Goal: Information Seeking & Learning: Learn about a topic

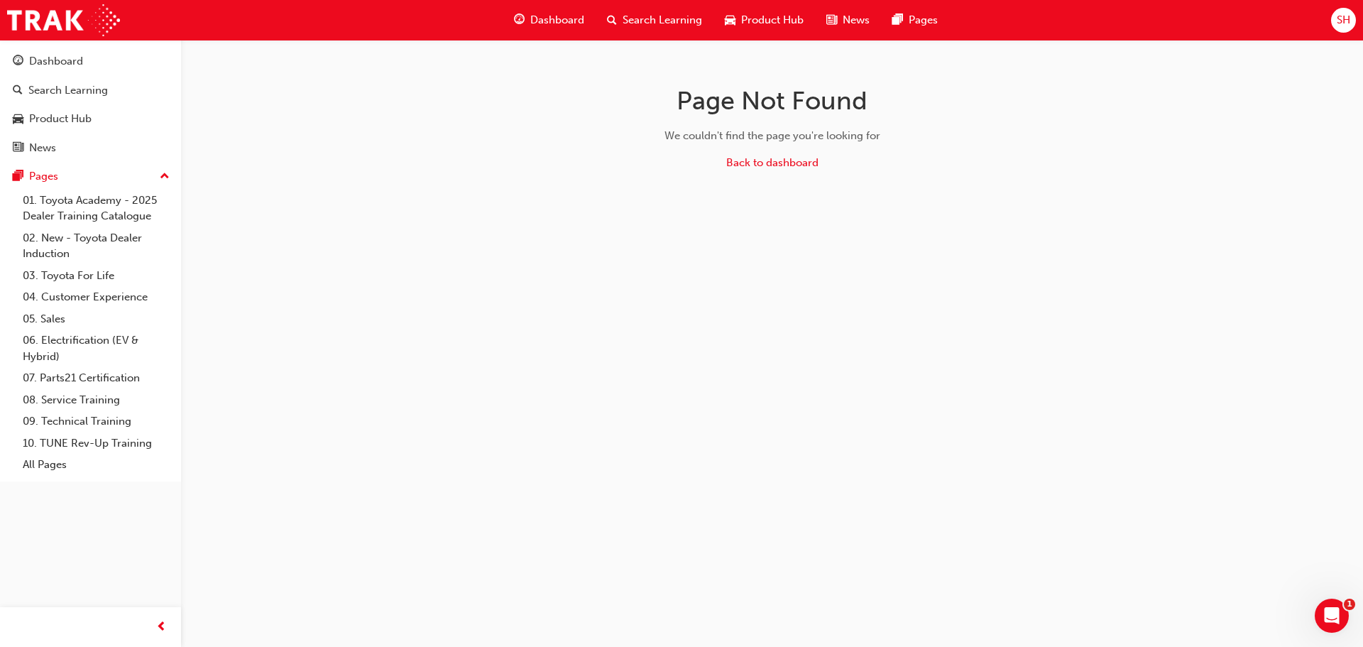
click at [556, 28] on span "Dashboard" at bounding box center [557, 20] width 54 height 16
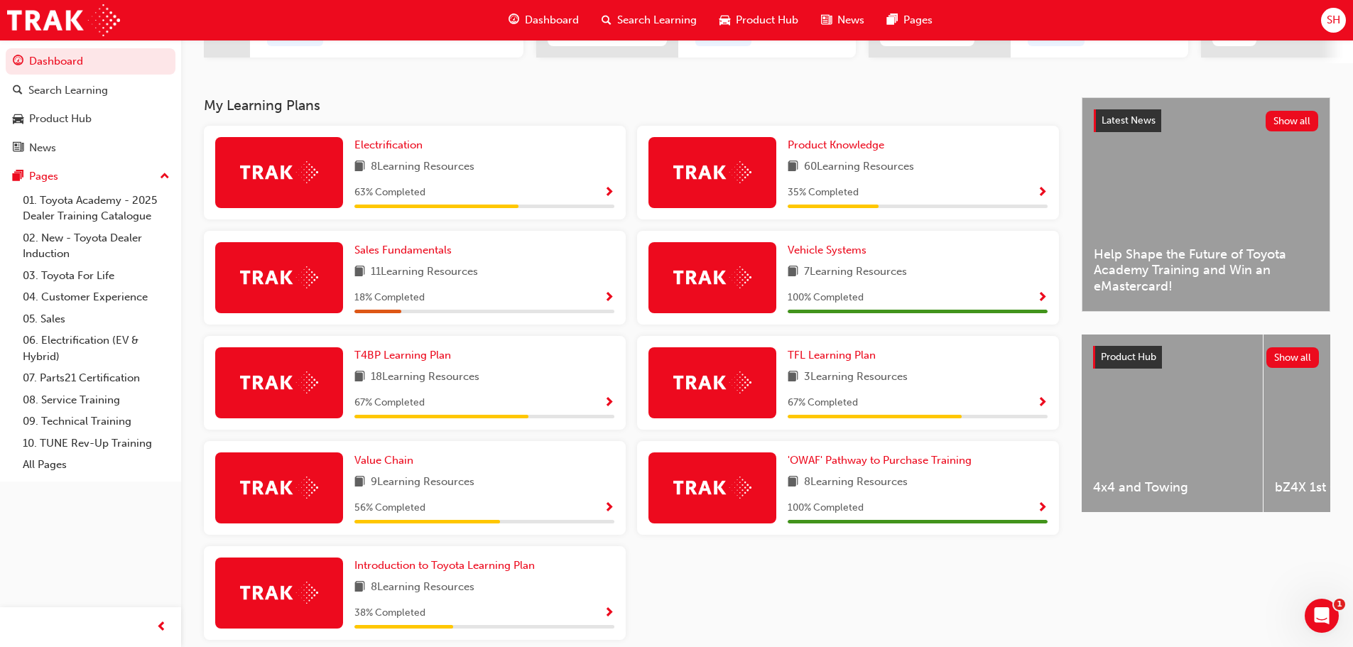
scroll to position [332, 0]
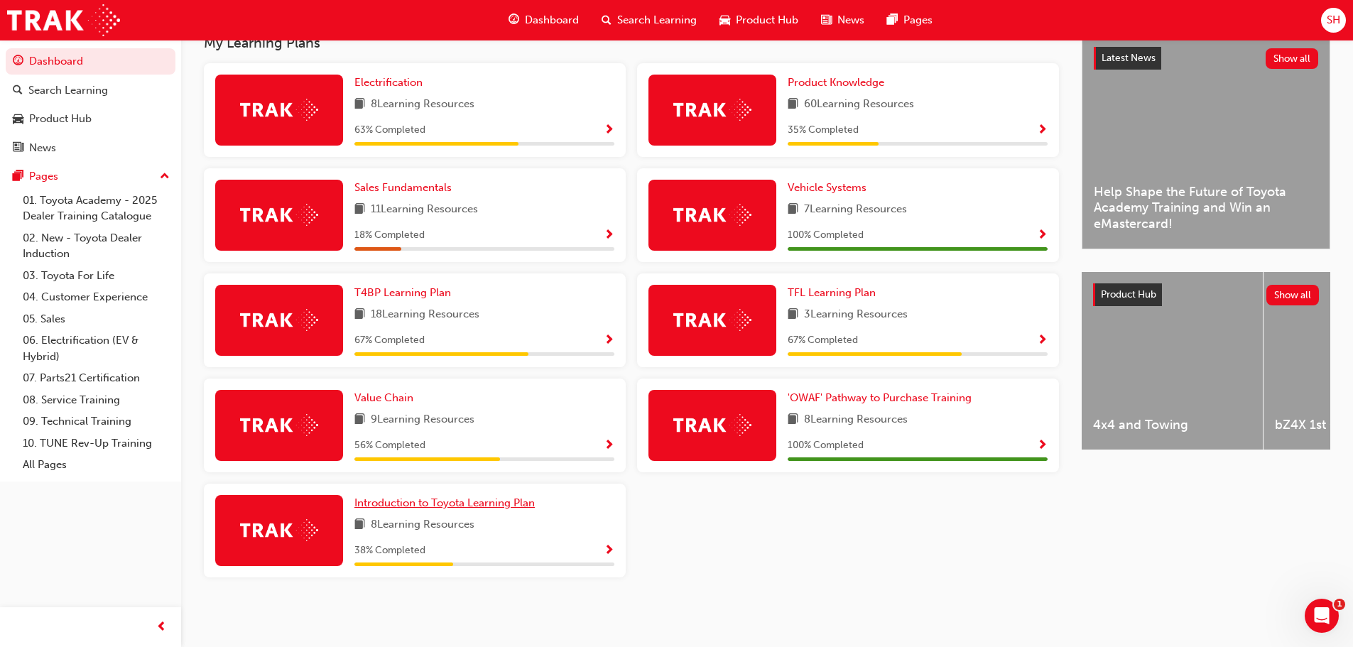
click at [473, 504] on span "Introduction to Toyota Learning Plan" at bounding box center [444, 502] width 180 height 13
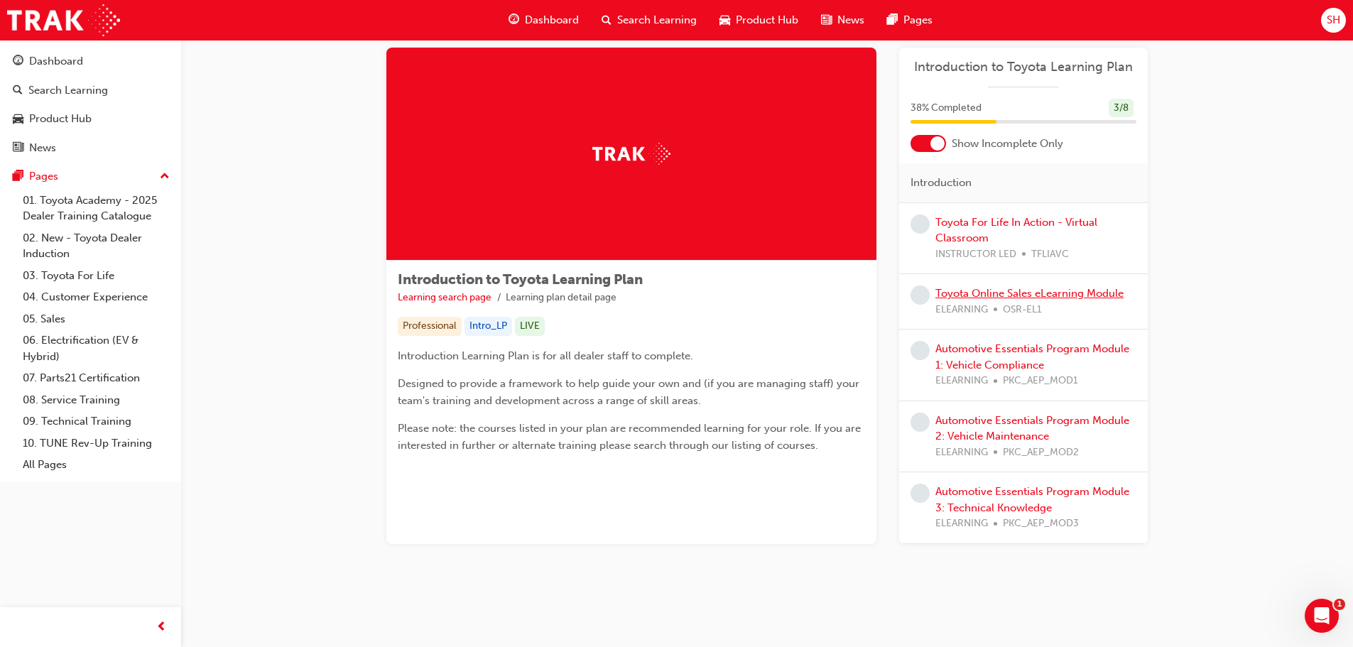
scroll to position [27, 0]
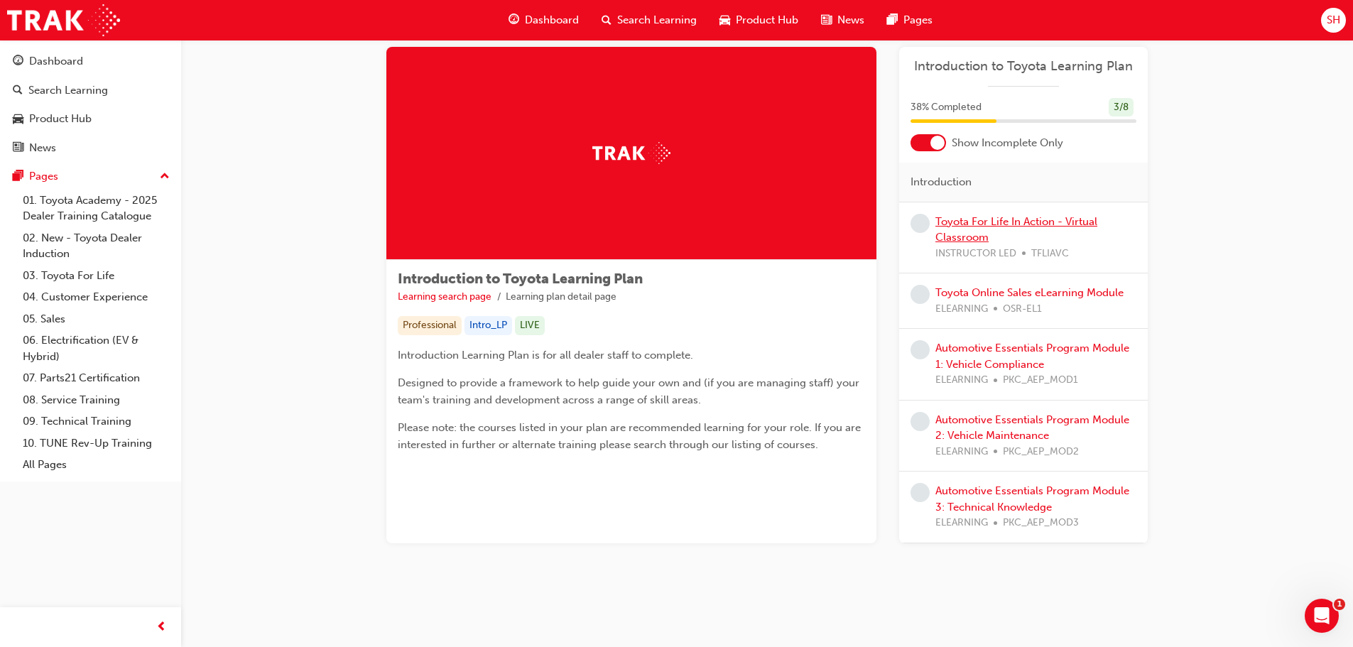
click at [1006, 219] on link "Toyota For Life In Action - Virtual Classroom" at bounding box center [1016, 229] width 162 height 29
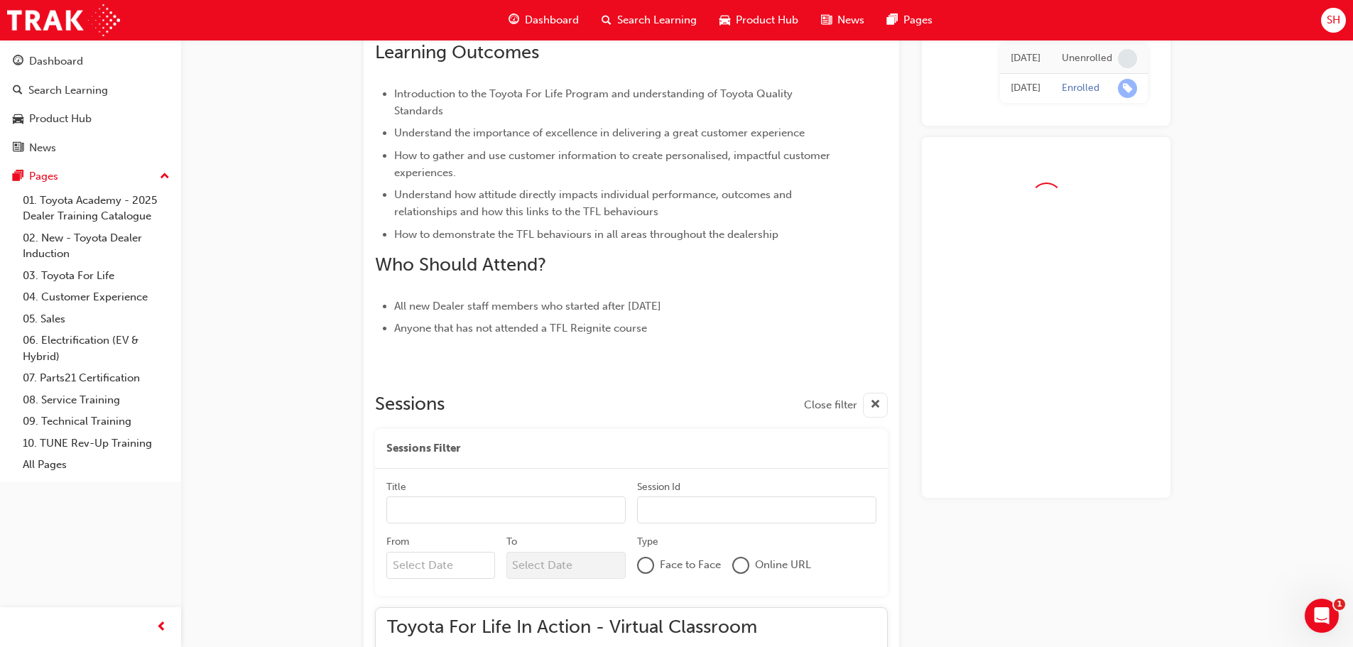
scroll to position [592, 0]
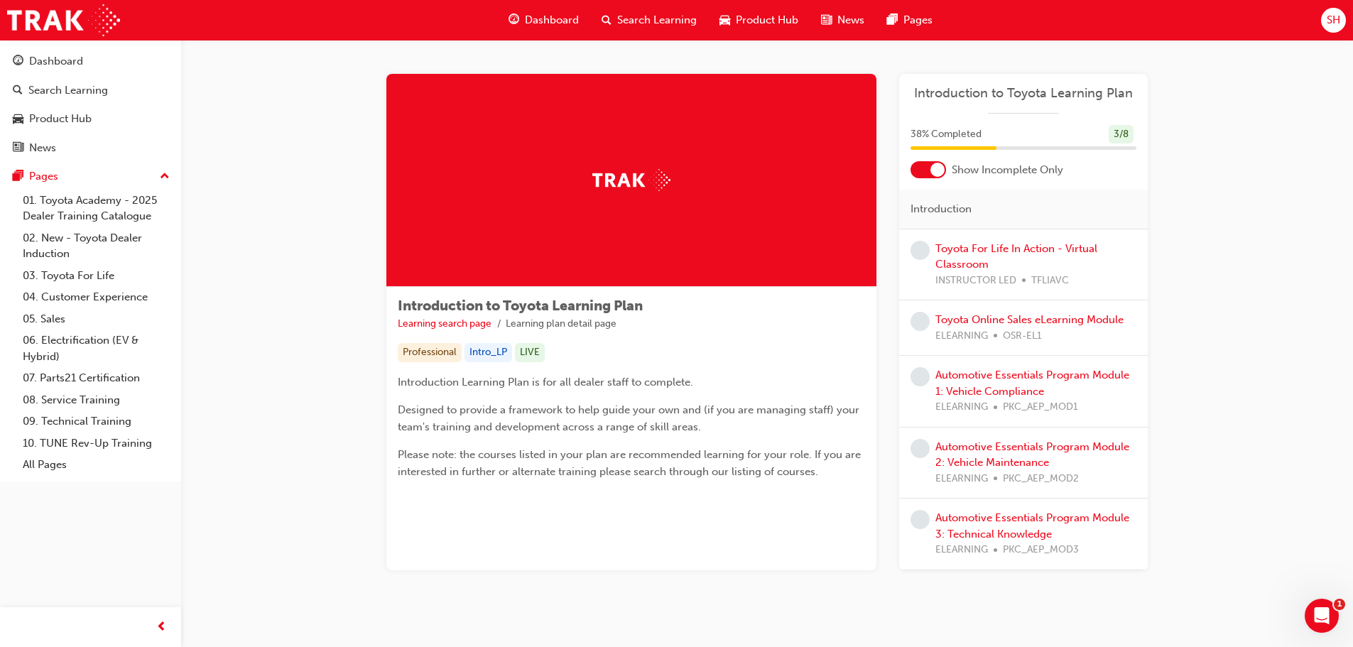
click at [540, 11] on div "Dashboard" at bounding box center [543, 20] width 93 height 29
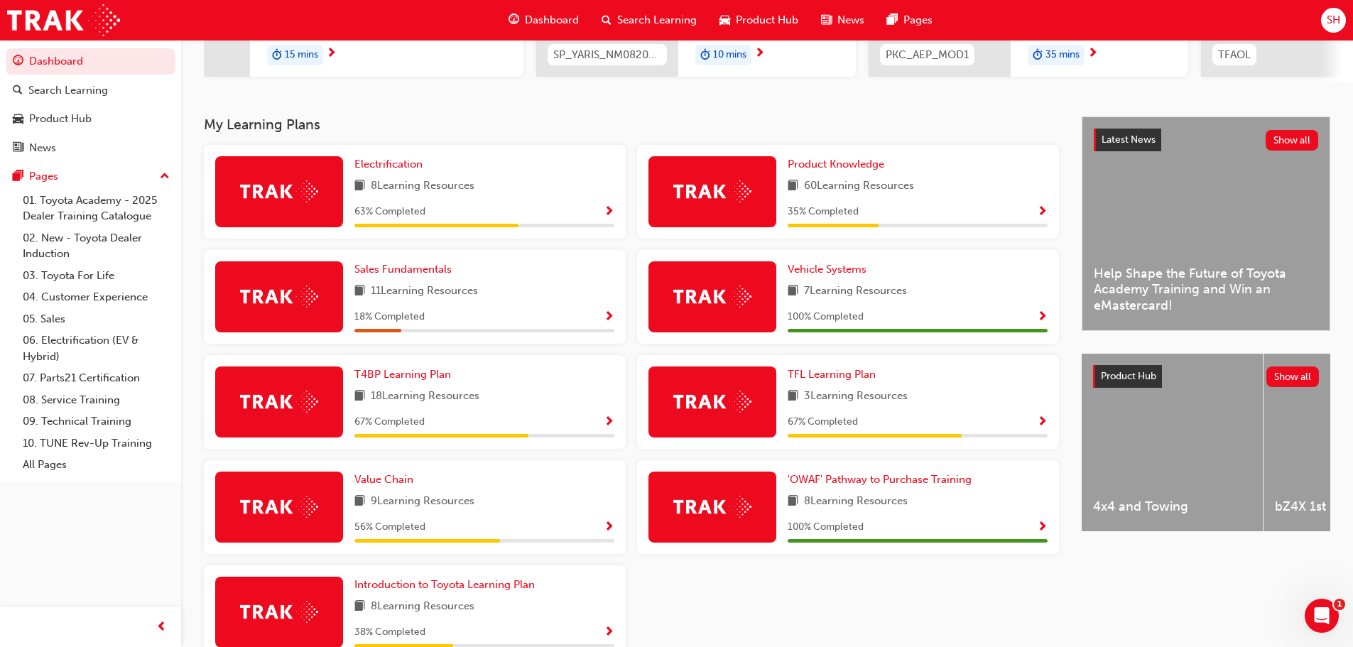
scroll to position [249, 0]
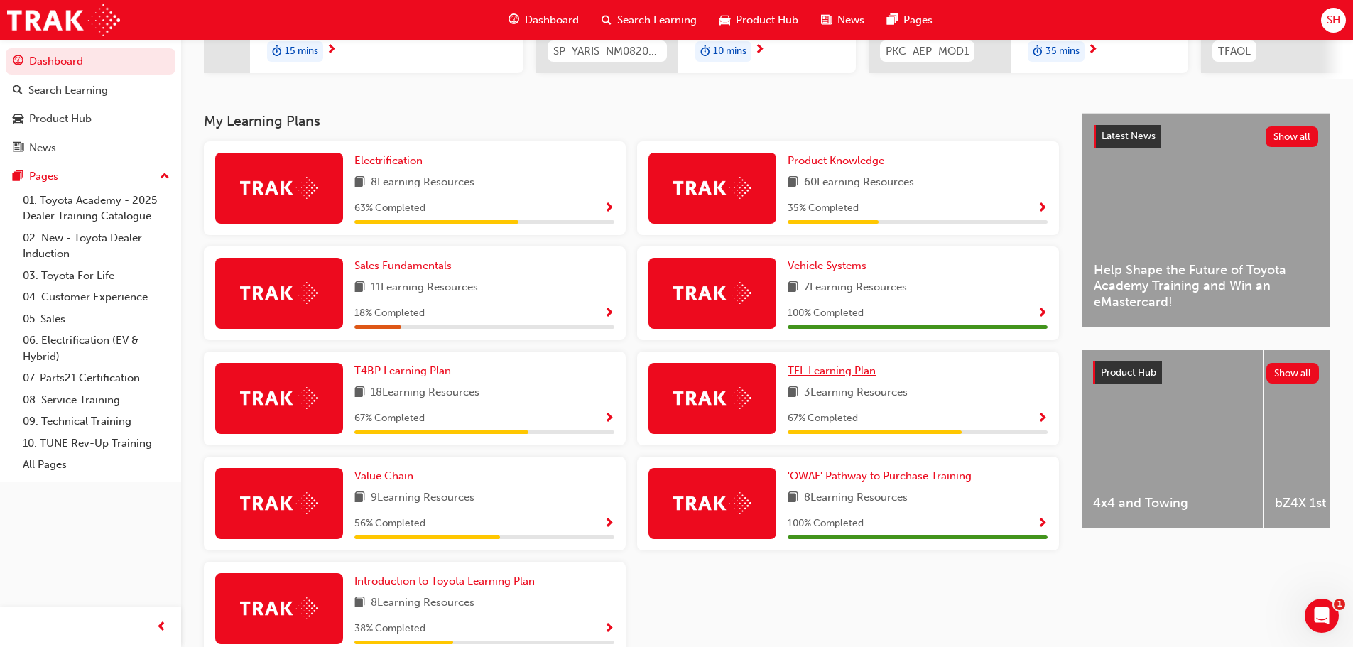
click at [839, 377] on span "TFL Learning Plan" at bounding box center [831, 370] width 88 height 13
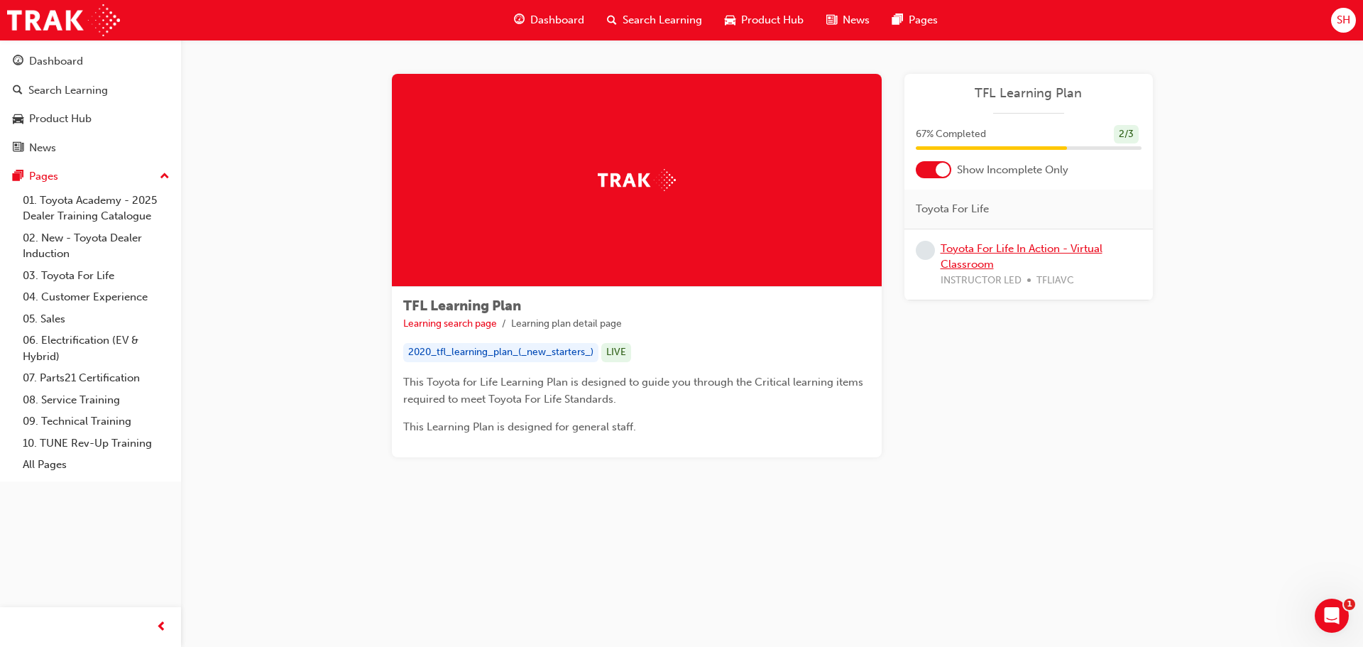
click at [1069, 253] on link "Toyota For Life In Action - Virtual Classroom" at bounding box center [1022, 256] width 162 height 29
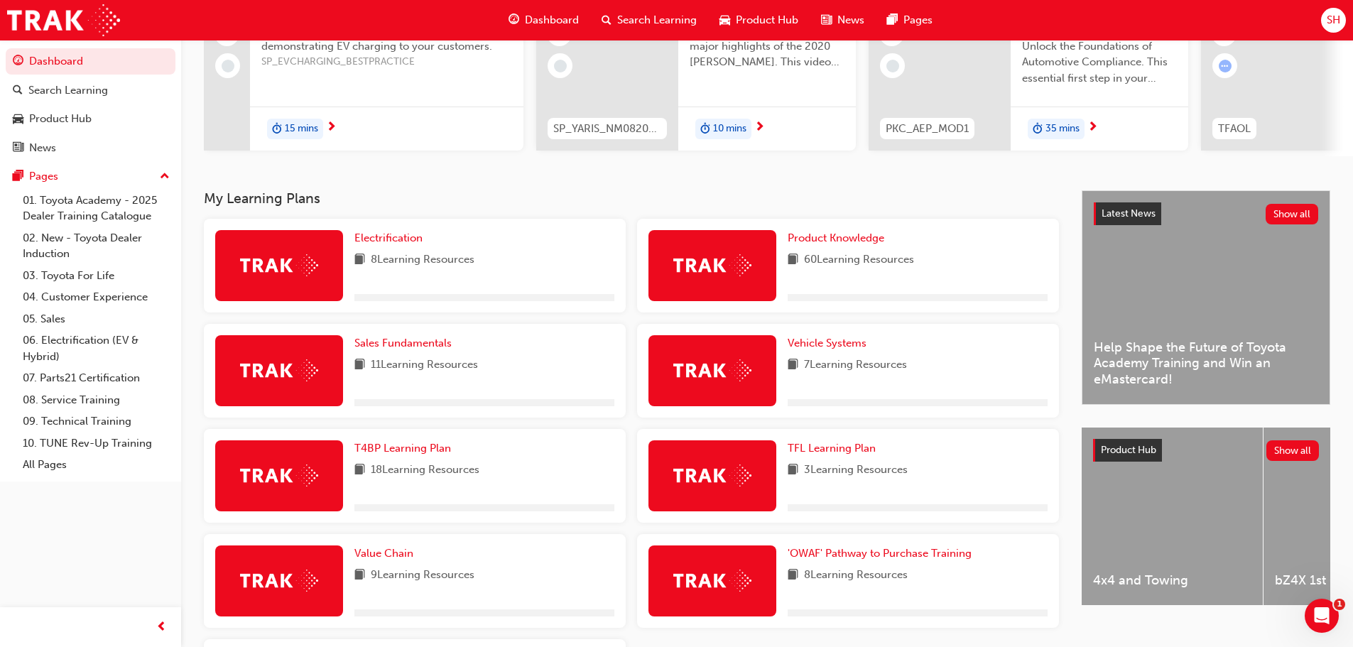
scroll to position [178, 0]
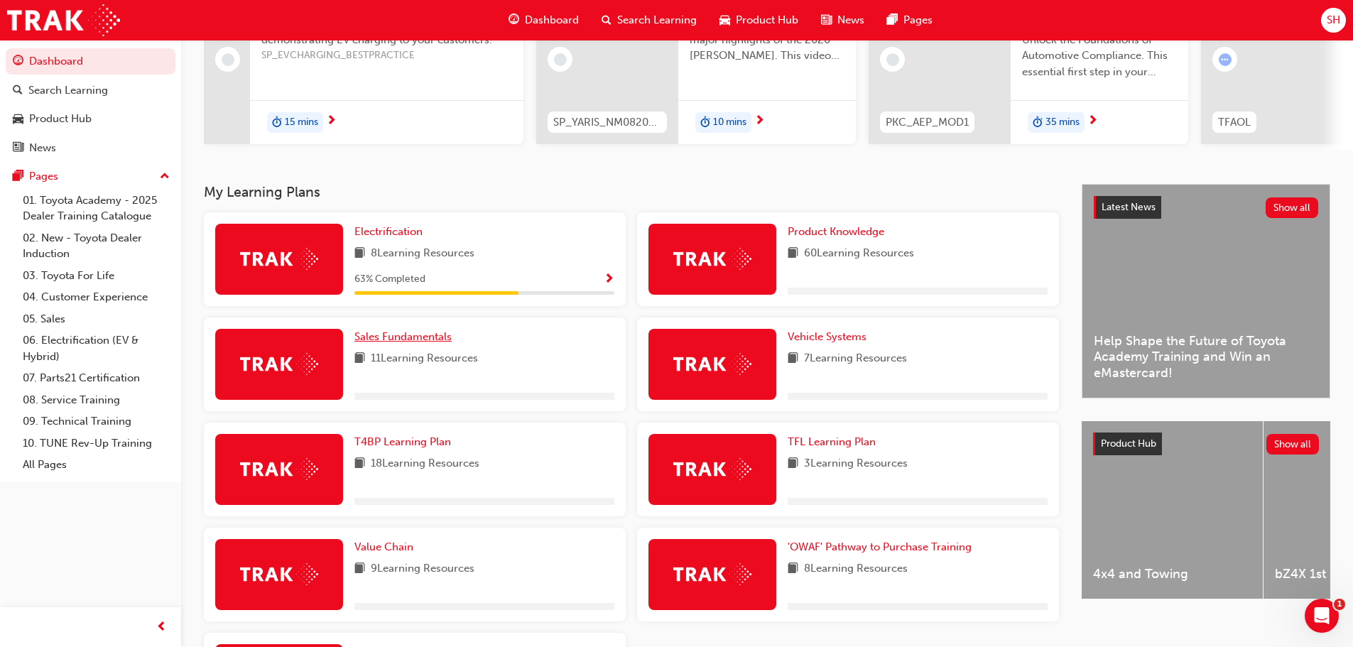
click at [417, 343] on span "Sales Fundamentals" at bounding box center [402, 336] width 97 height 13
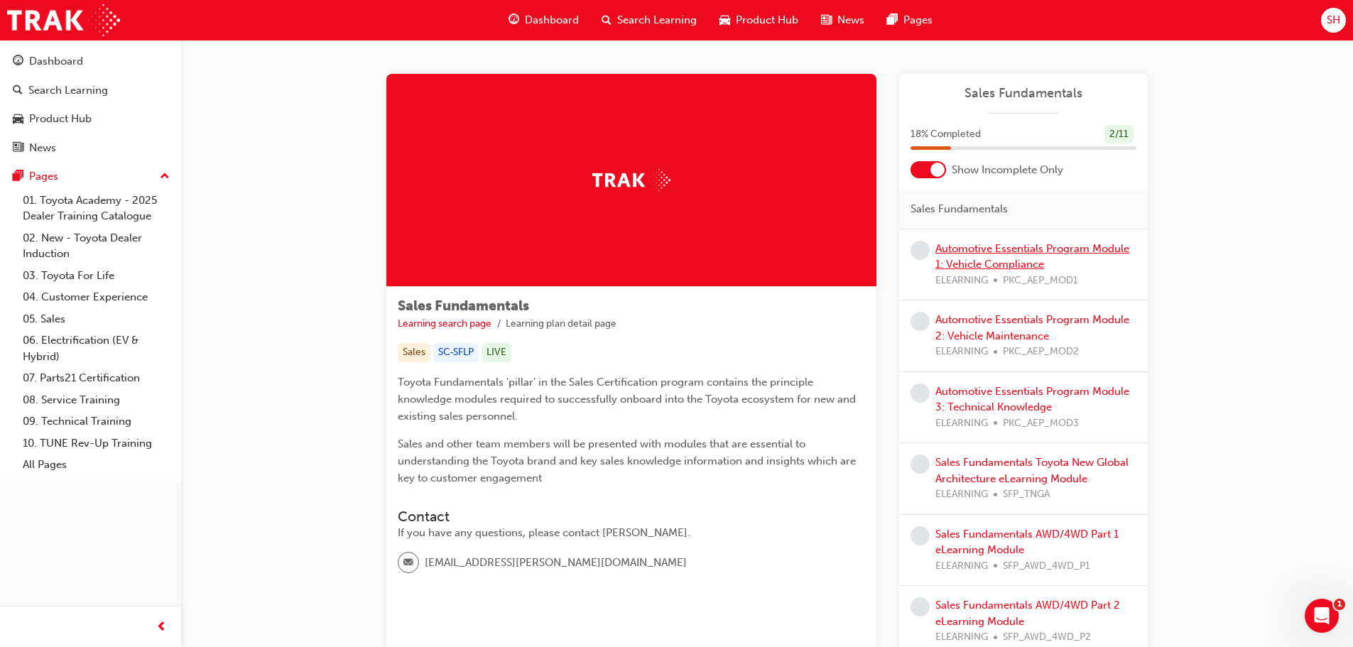
click at [1024, 251] on link "Automotive Essentials Program Module 1: Vehicle Compliance" at bounding box center [1032, 256] width 194 height 29
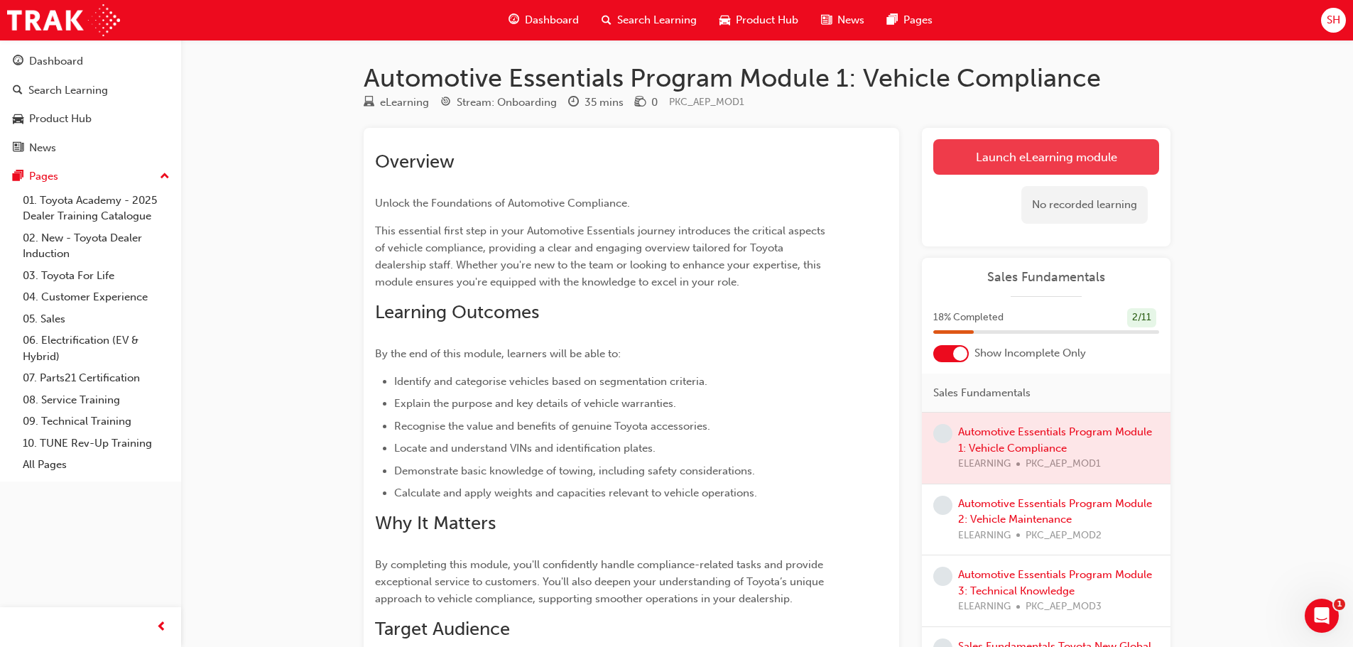
click at [1025, 166] on link "Launch eLearning module" at bounding box center [1046, 157] width 226 height 36
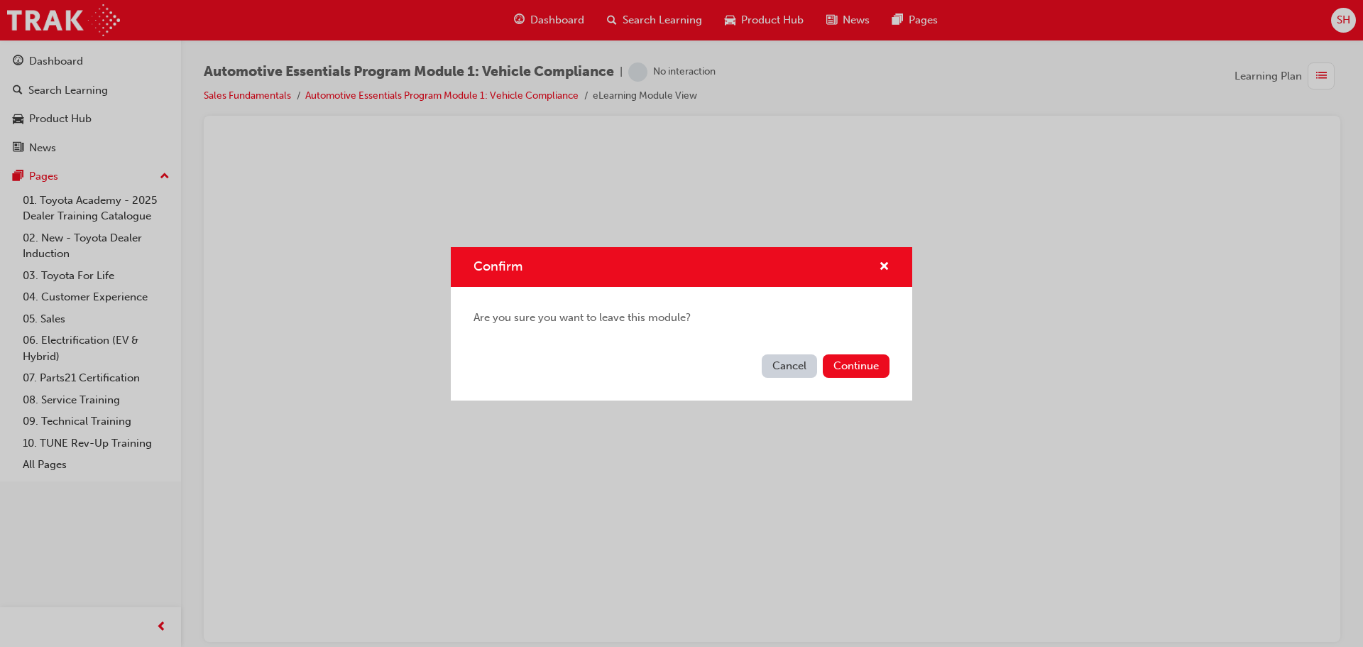
click at [878, 258] on div "Confirm" at bounding box center [879, 267] width 22 height 18
click at [897, 271] on div "Confirm" at bounding box center [682, 267] width 462 height 40
click at [894, 271] on div "Confirm" at bounding box center [682, 267] width 462 height 40
click at [889, 261] on span "cross-icon" at bounding box center [884, 267] width 11 height 13
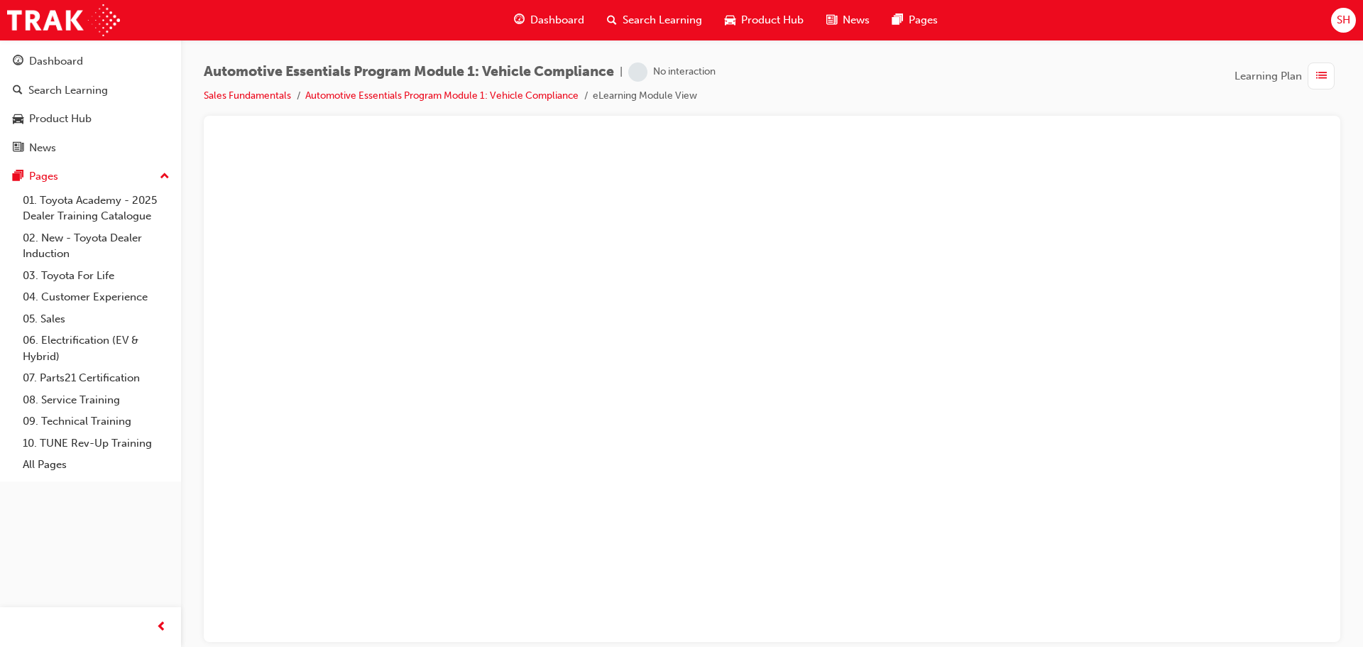
click at [1311, 80] on div "button" at bounding box center [1321, 75] width 27 height 27
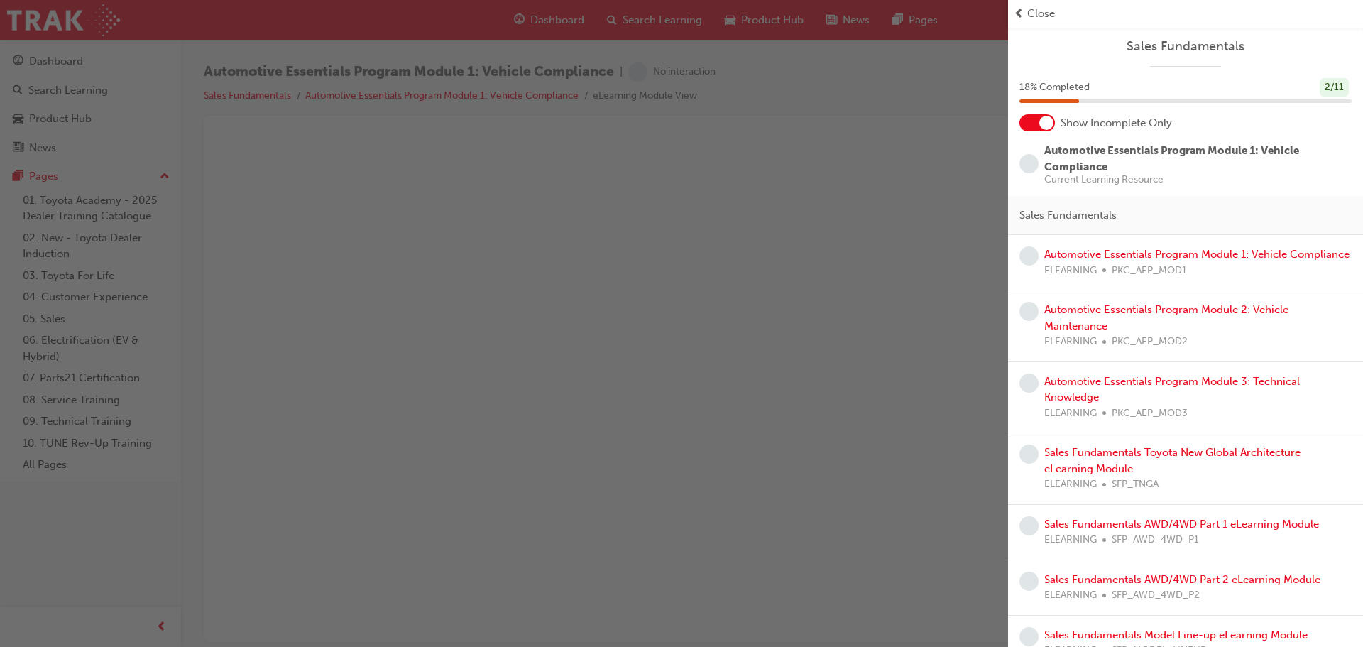
click at [883, 214] on div "button" at bounding box center [504, 323] width 1008 height 647
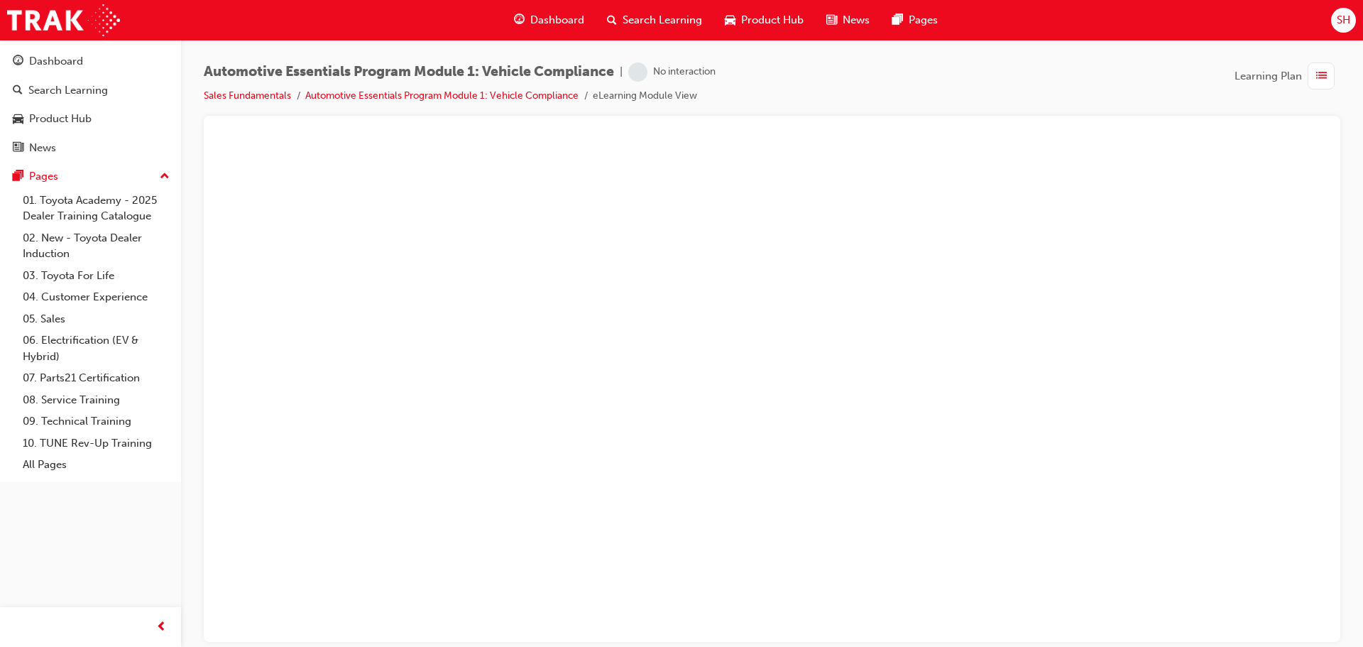
click at [376, 68] on span "Automotive Essentials Program Module 1: Vehicle Compliance" at bounding box center [409, 72] width 410 height 16
click at [648, 77] on span "learningRecordVerb_NONE-icon" at bounding box center [637, 71] width 19 height 19
click at [653, 92] on li "eLearning Module View" at bounding box center [645, 96] width 104 height 16
click at [275, 90] on link "Sales Fundamentals" at bounding box center [247, 95] width 87 height 12
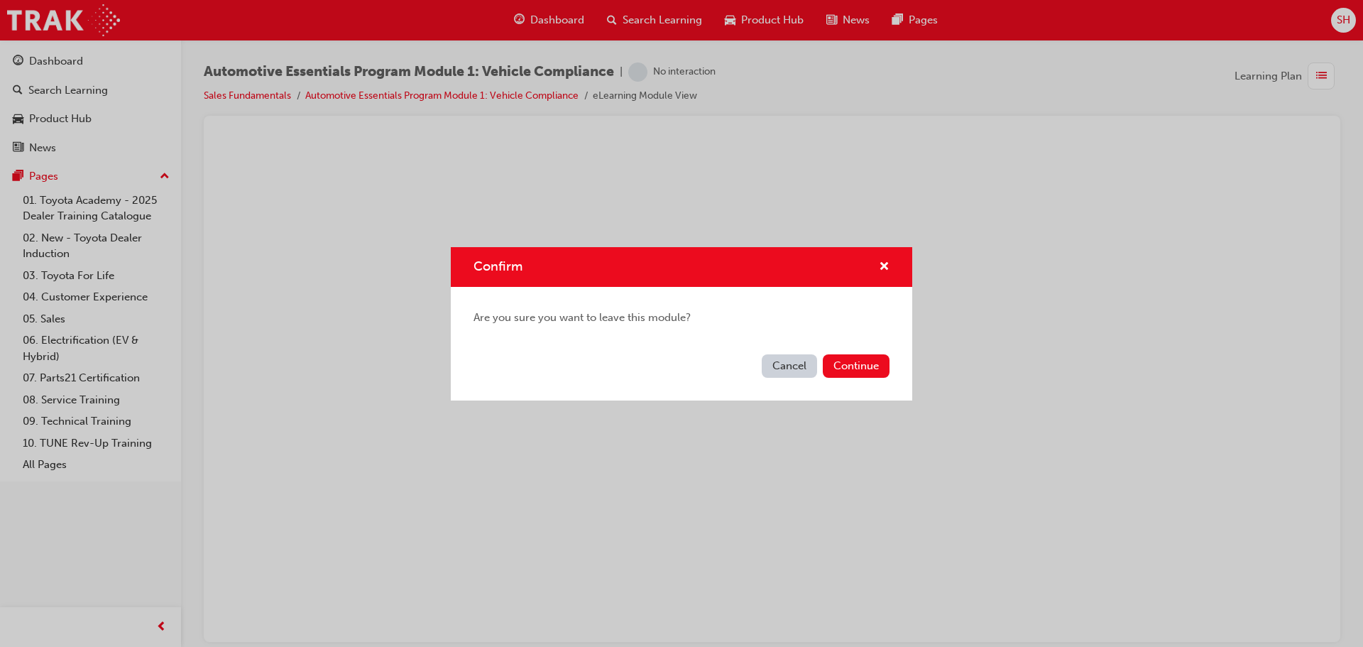
click at [858, 361] on button "Continue" at bounding box center [856, 365] width 67 height 23
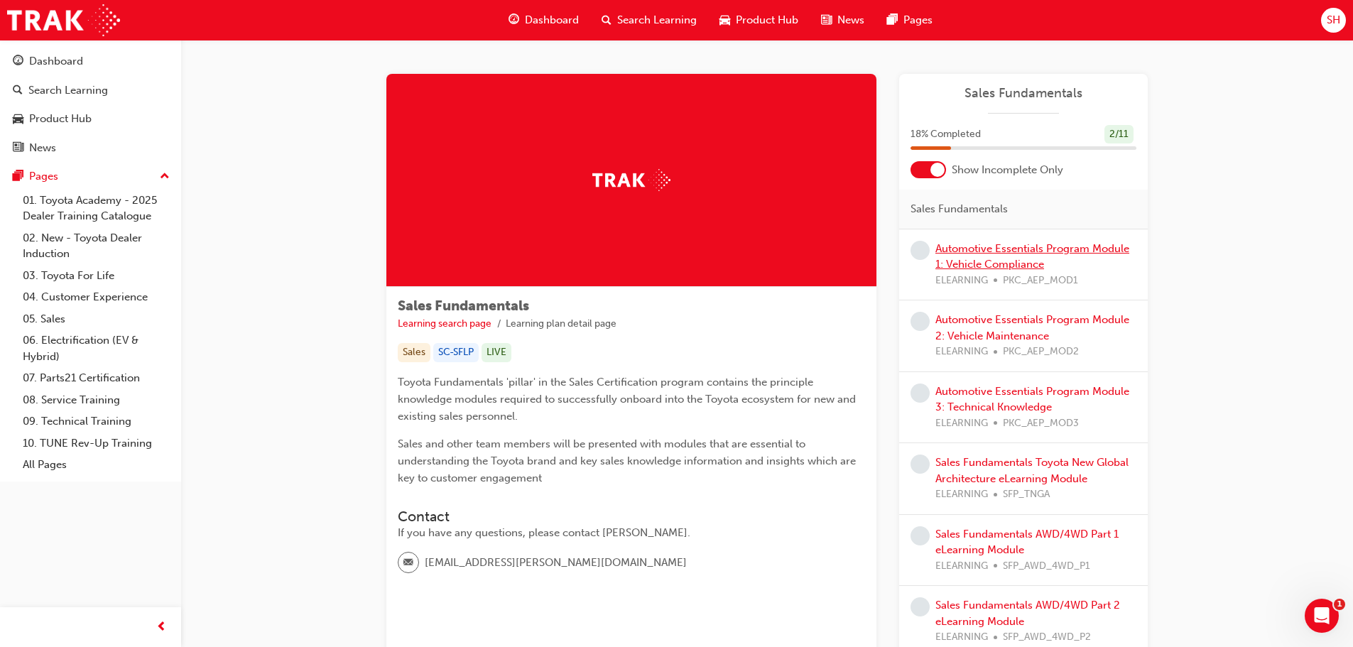
click at [1024, 252] on link "Automotive Essentials Program Module 1: Vehicle Compliance" at bounding box center [1032, 256] width 194 height 29
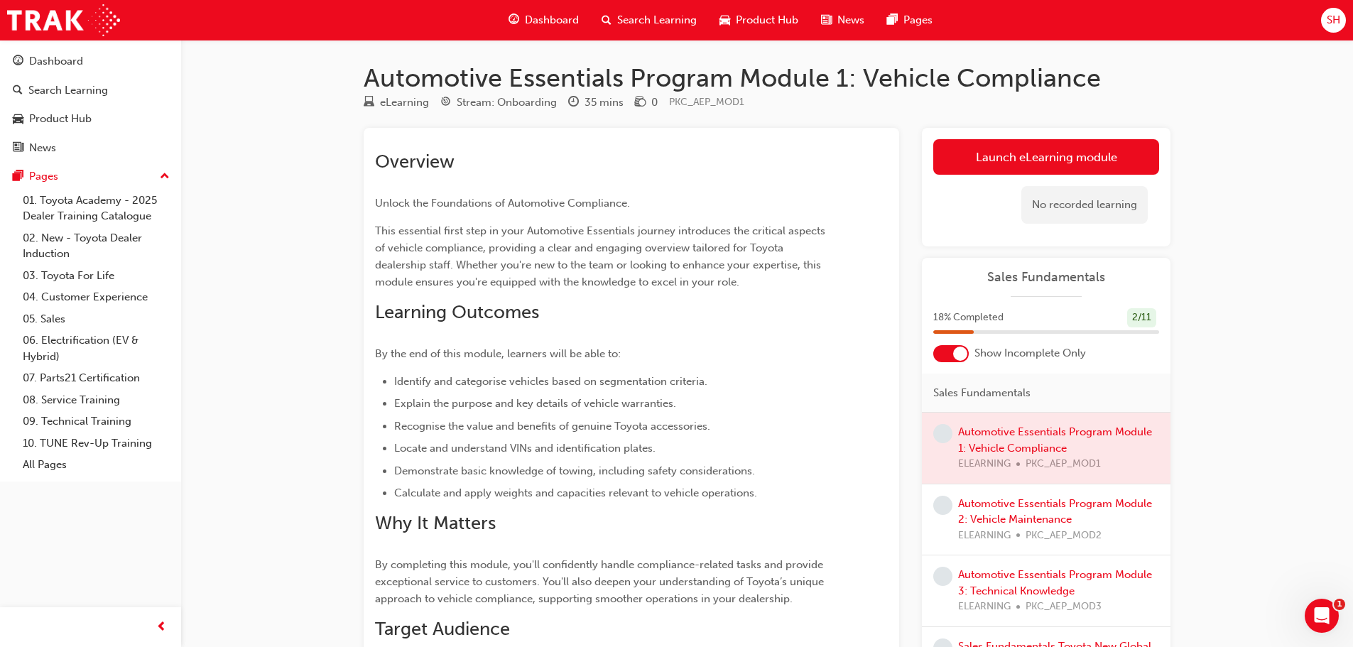
click at [1057, 438] on div at bounding box center [1046, 448] width 249 height 71
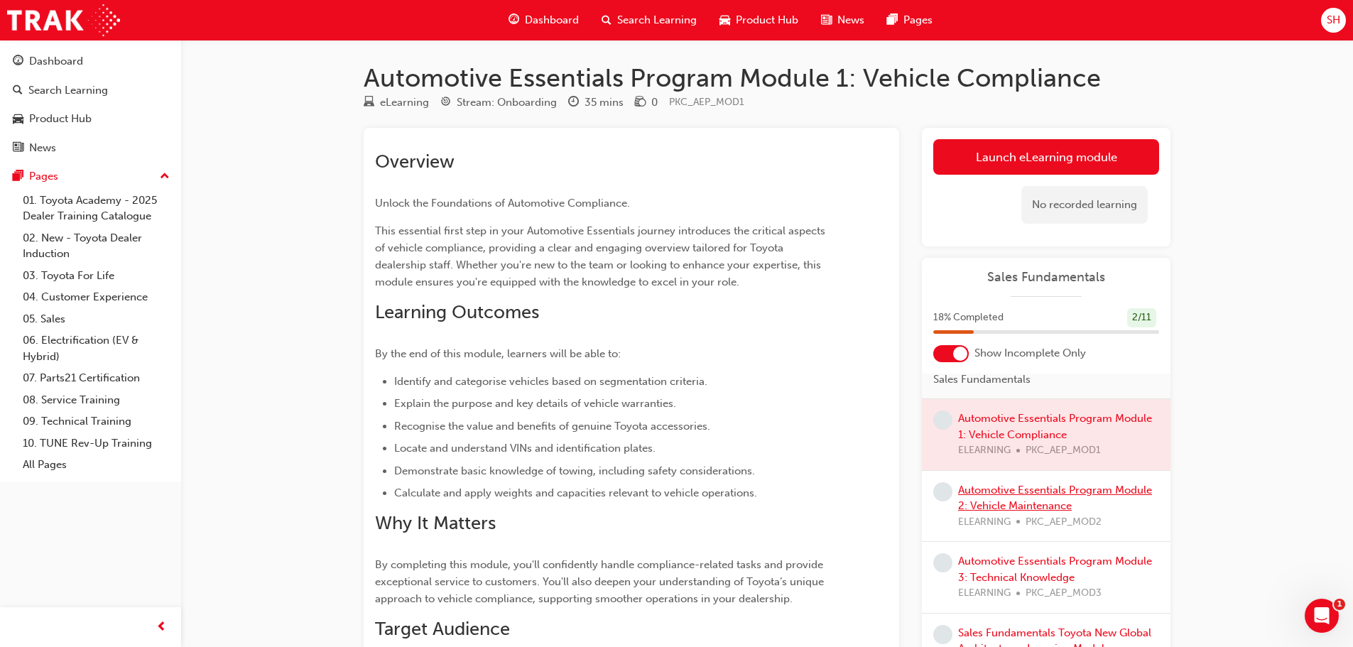
scroll to position [18, 0]
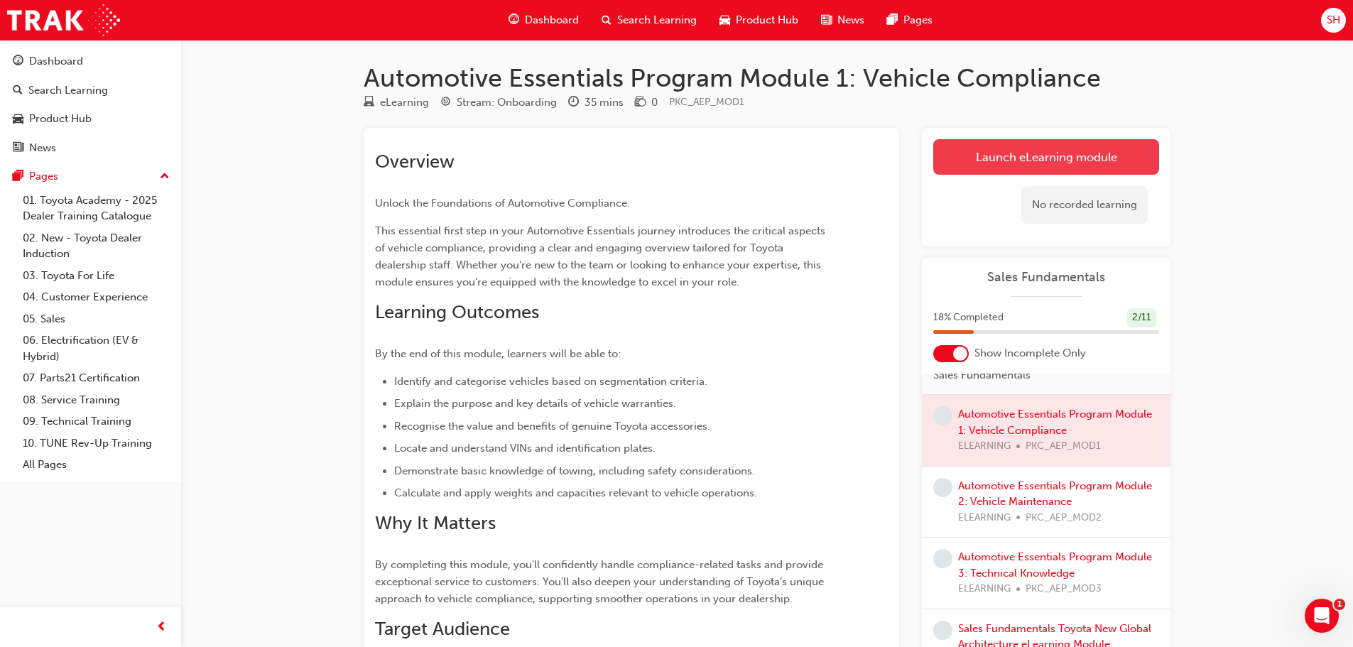
click at [1018, 158] on link "Launch eLearning module" at bounding box center [1046, 157] width 226 height 36
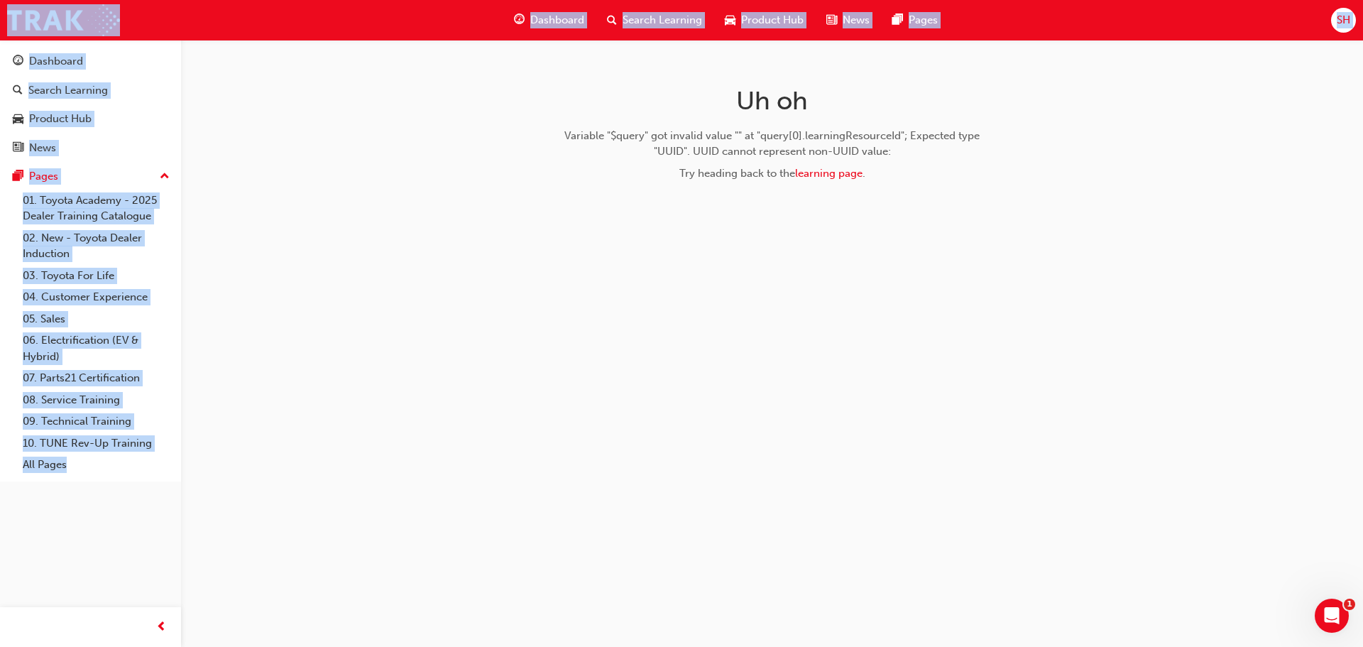
click at [924, 216] on div "Uh oh Variable "$query" got invalid value "" at "query[0].learningResourceId"; …" at bounding box center [773, 139] width 462 height 198
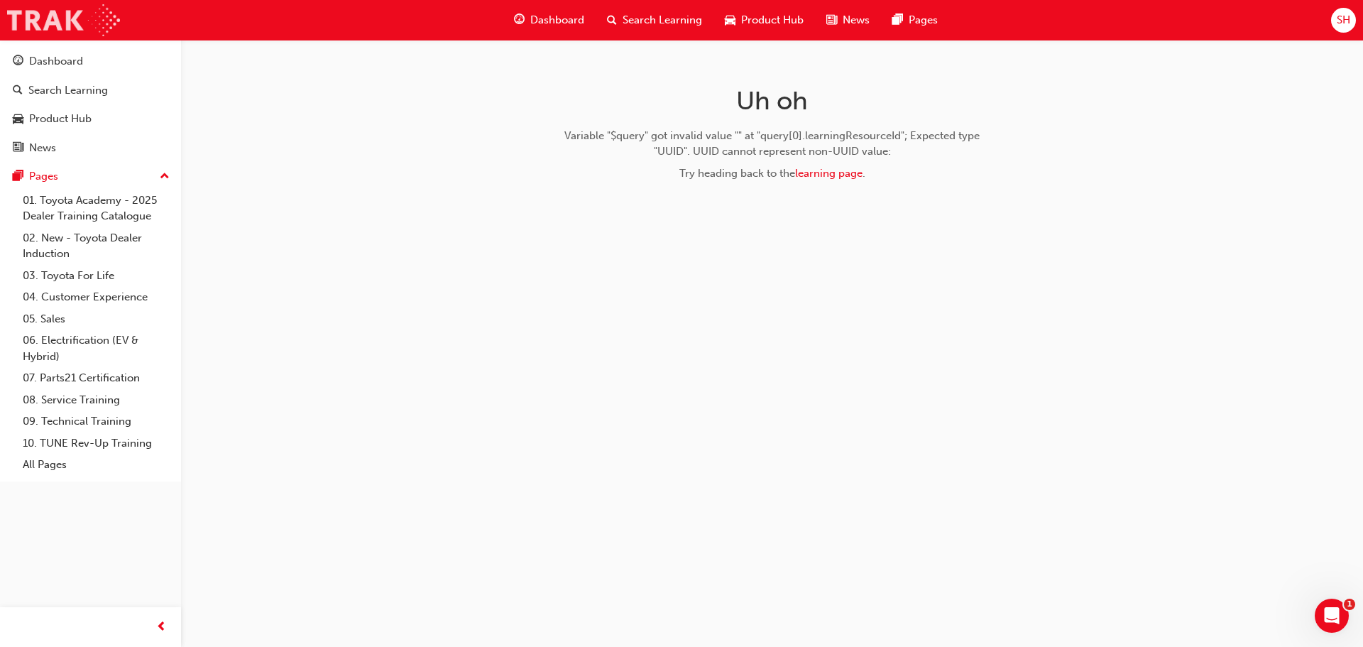
click at [90, 25] on img at bounding box center [63, 20] width 113 height 32
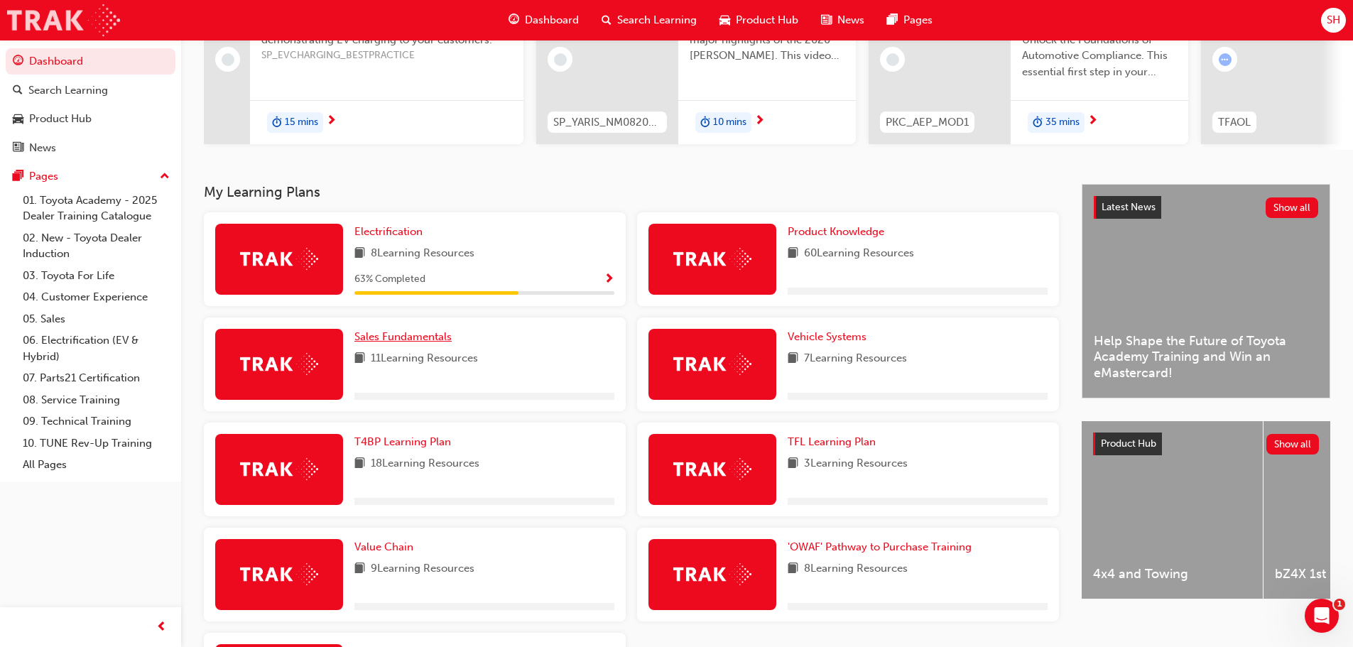
scroll to position [195, 0]
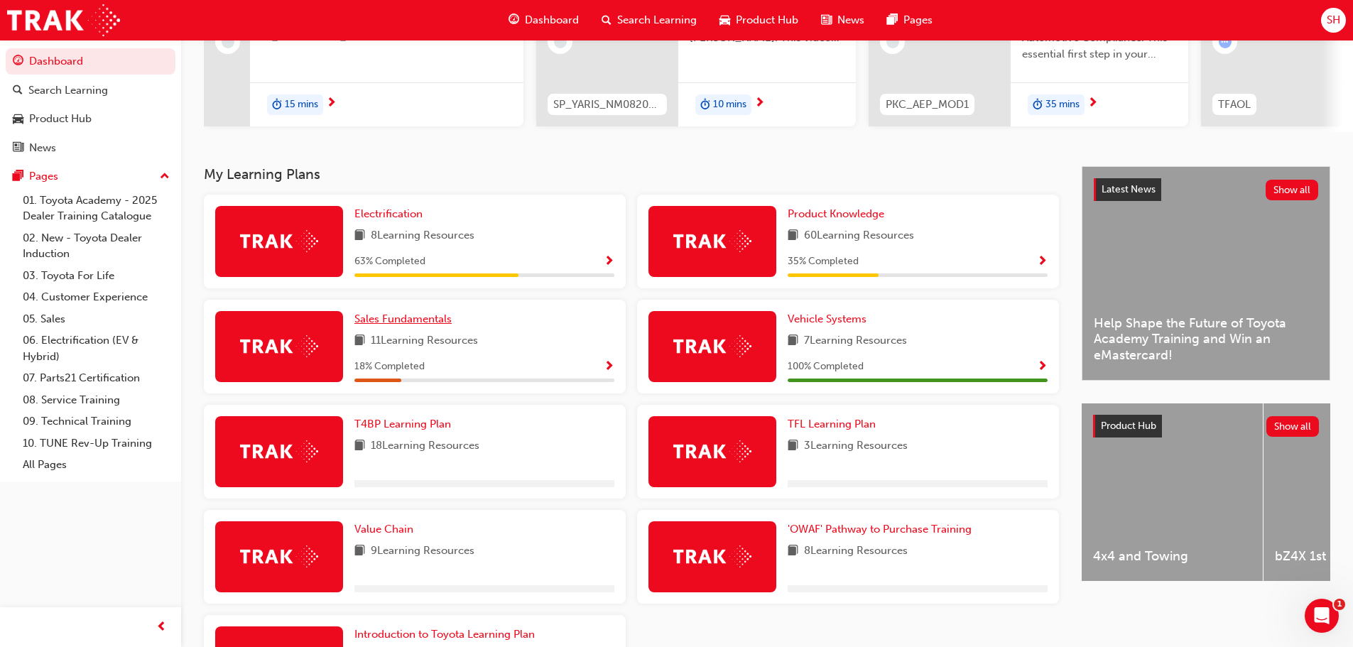
click at [412, 322] on span "Sales Fundamentals" at bounding box center [402, 318] width 97 height 13
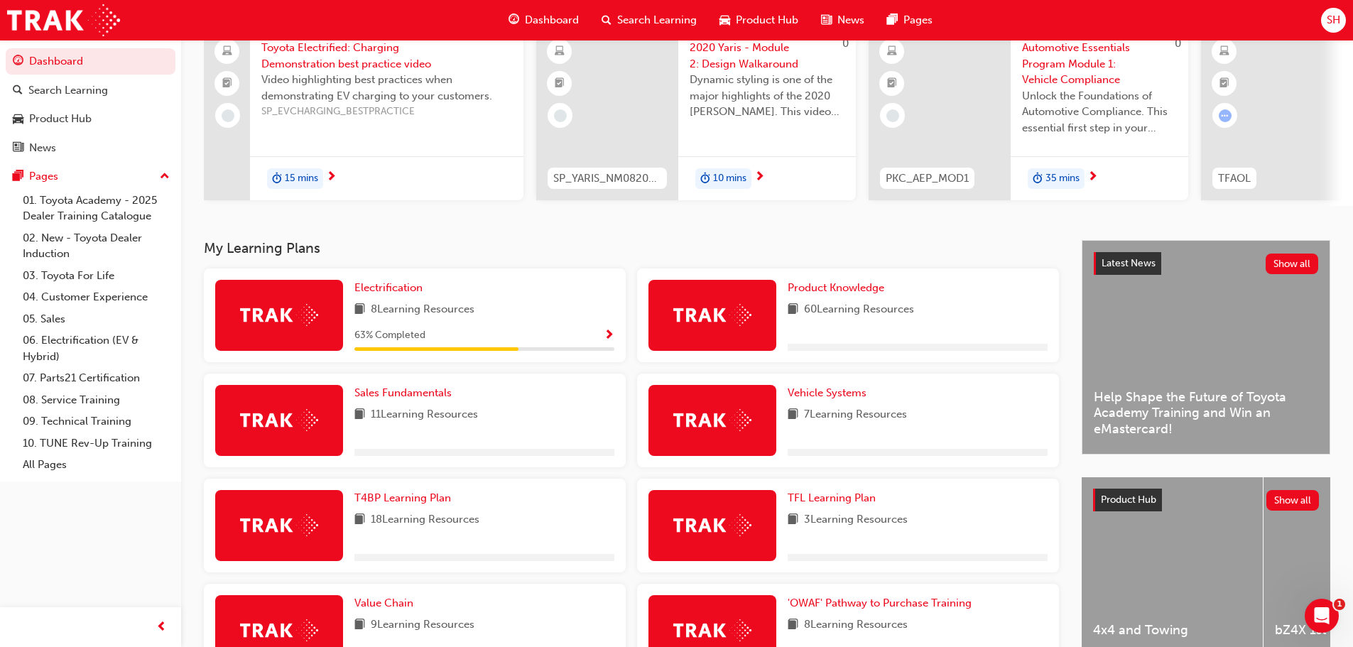
scroll to position [302, 0]
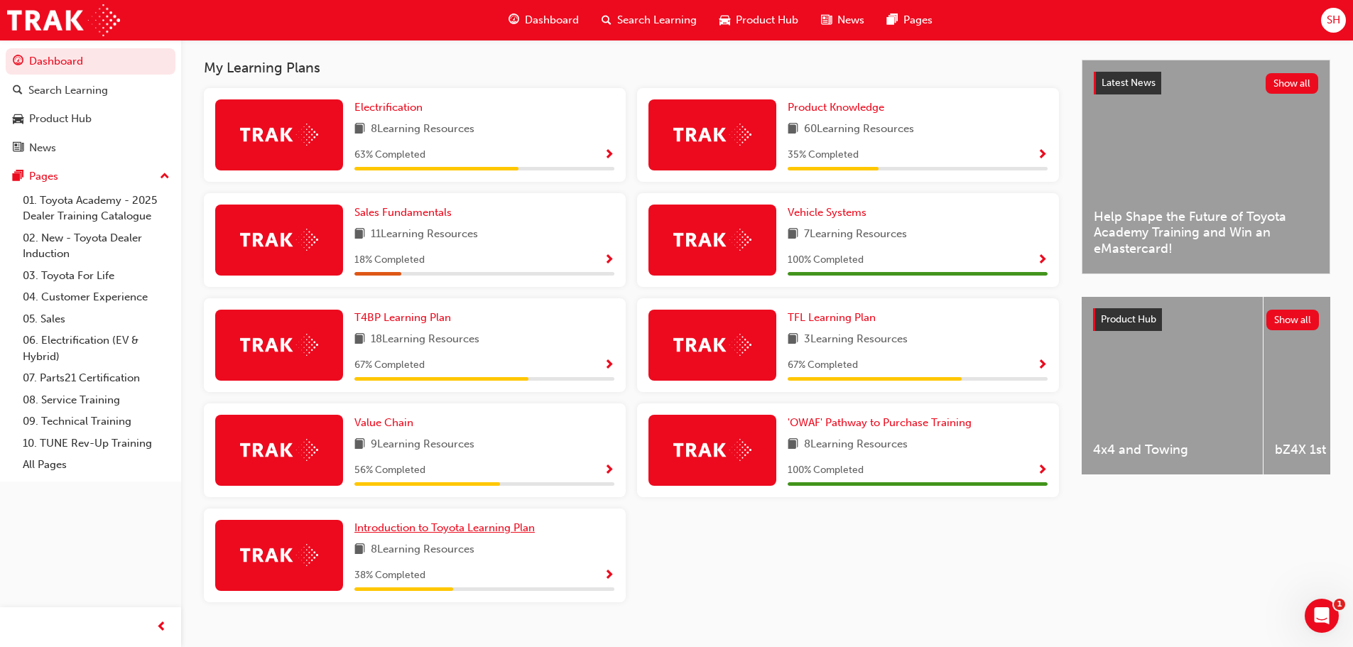
click at [457, 528] on span "Introduction to Toyota Learning Plan" at bounding box center [444, 527] width 180 height 13
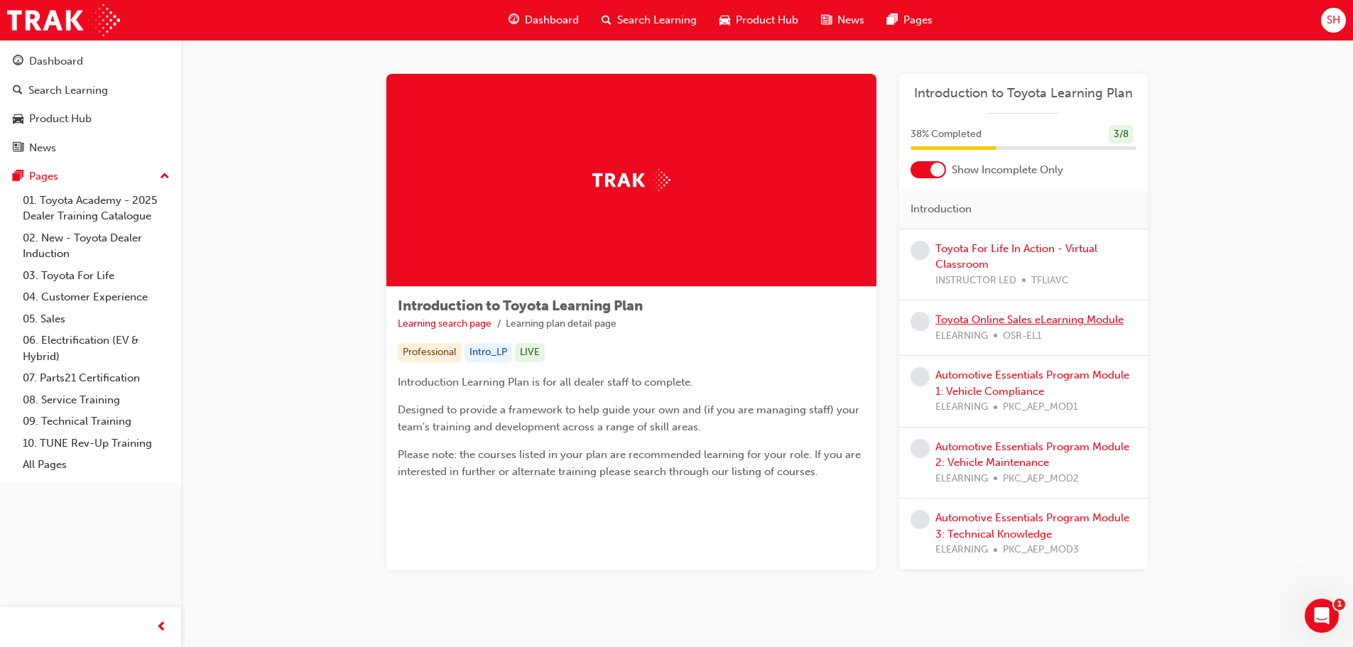
click at [1000, 316] on link "Toyota Online Sales eLearning Module" at bounding box center [1029, 319] width 188 height 13
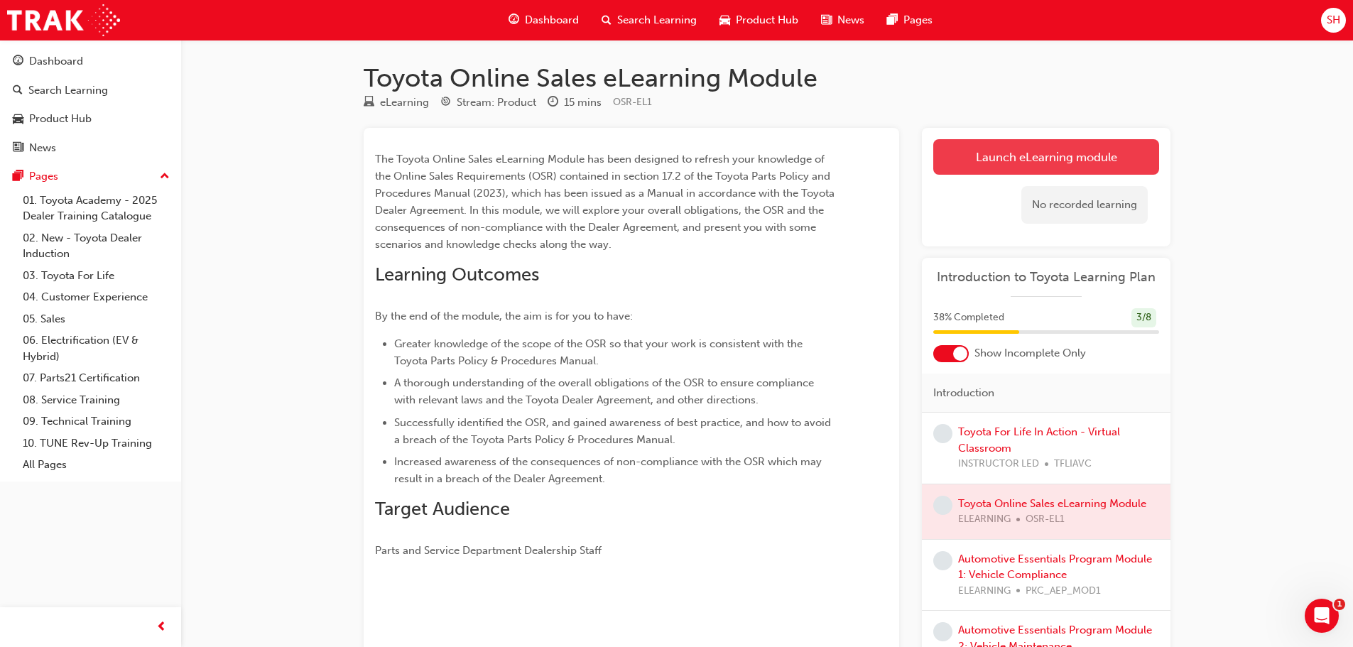
click at [1046, 168] on link "Launch eLearning module" at bounding box center [1046, 157] width 226 height 36
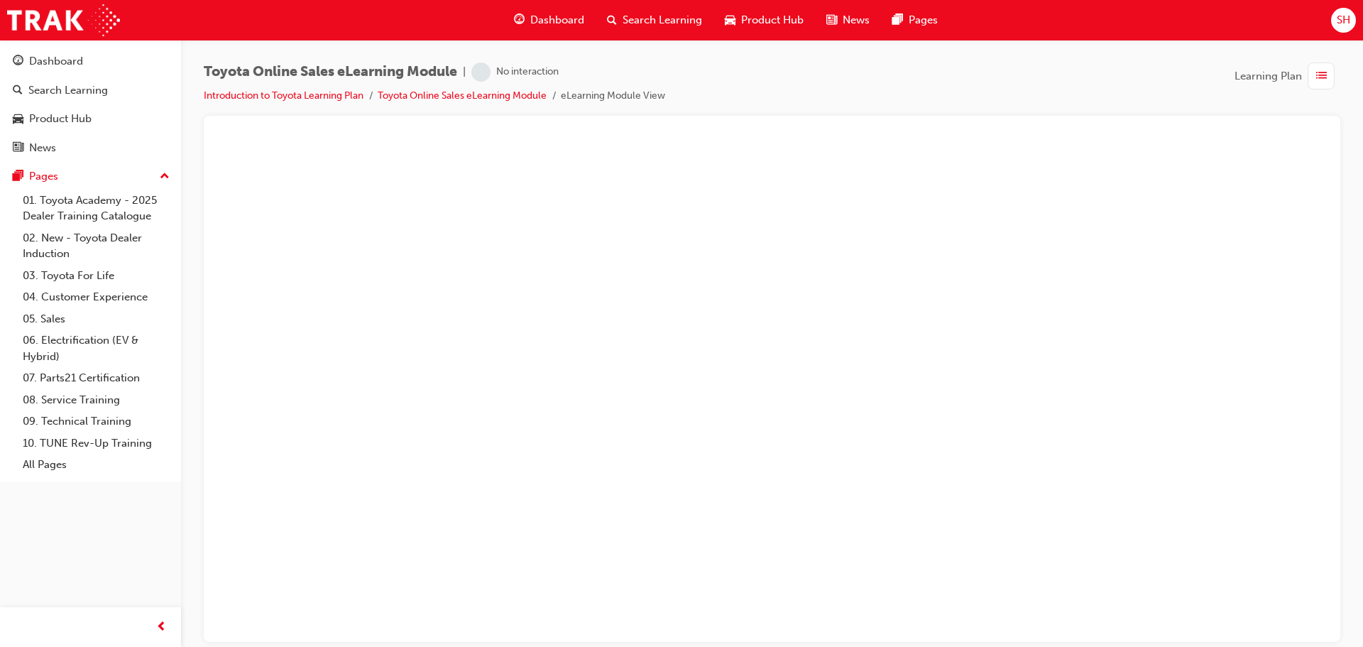
click at [564, 19] on span "Dashboard" at bounding box center [557, 20] width 54 height 16
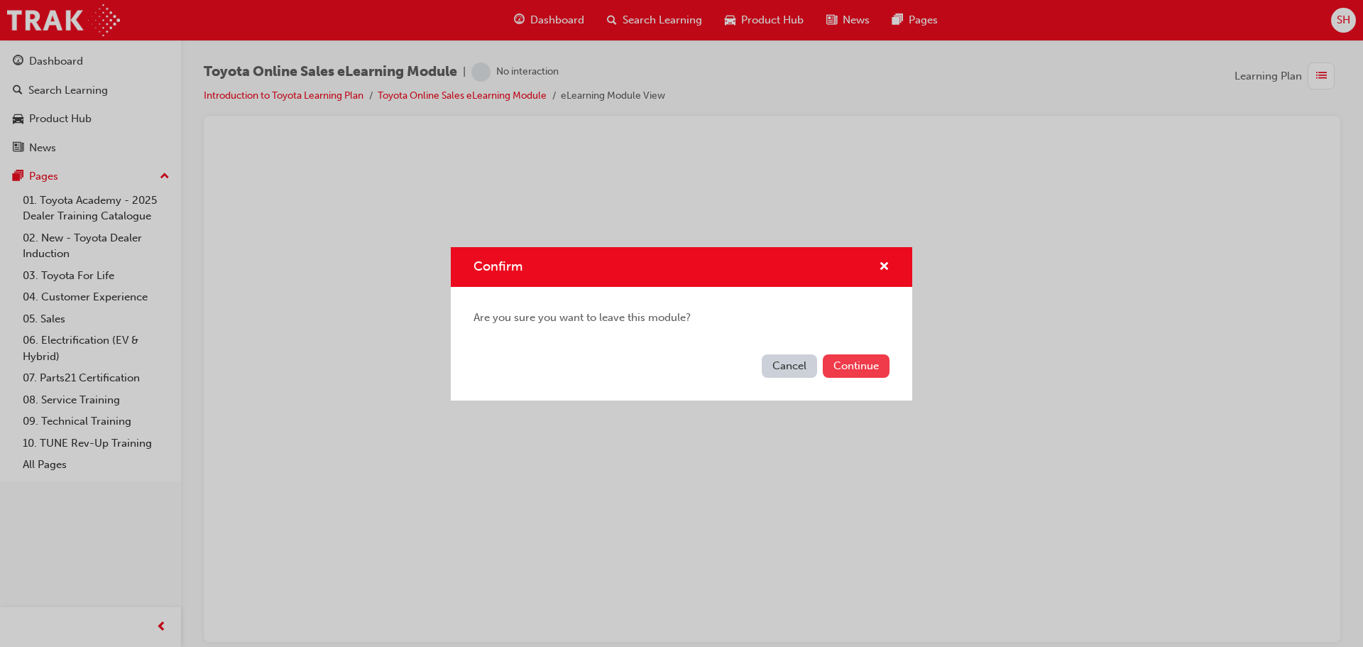
click at [844, 362] on button "Continue" at bounding box center [856, 365] width 67 height 23
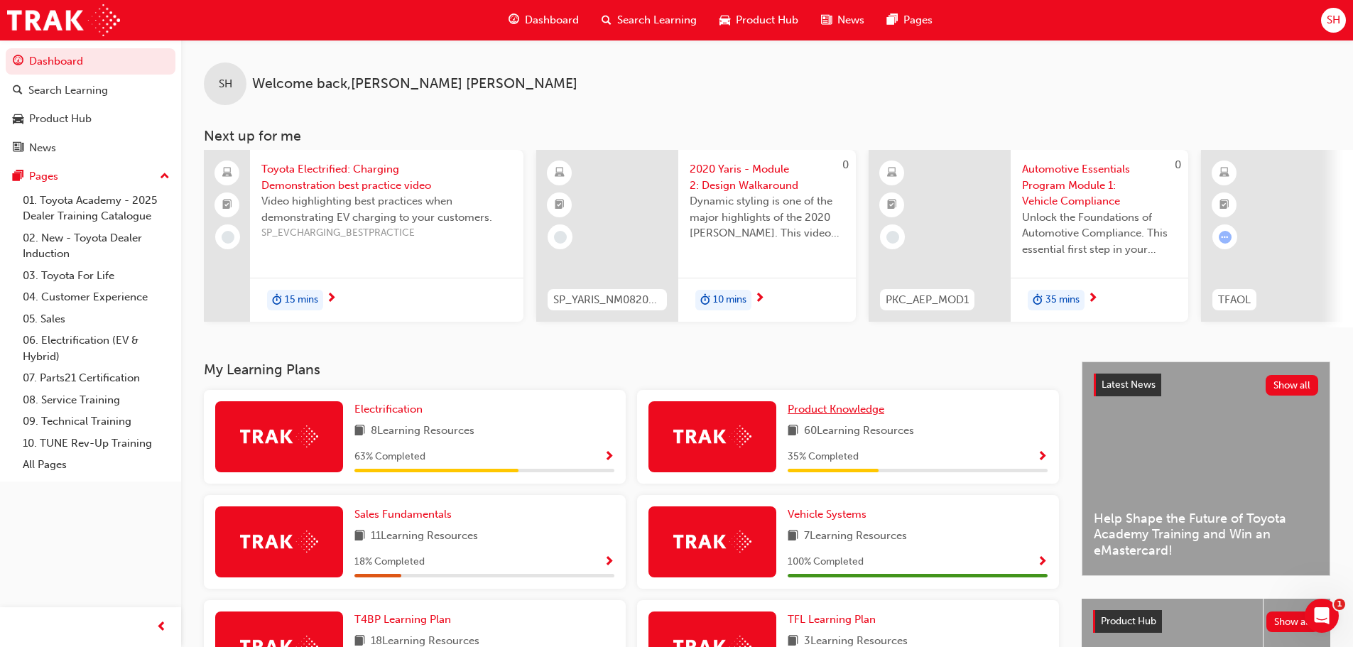
click at [844, 415] on span "Product Knowledge" at bounding box center [835, 409] width 97 height 13
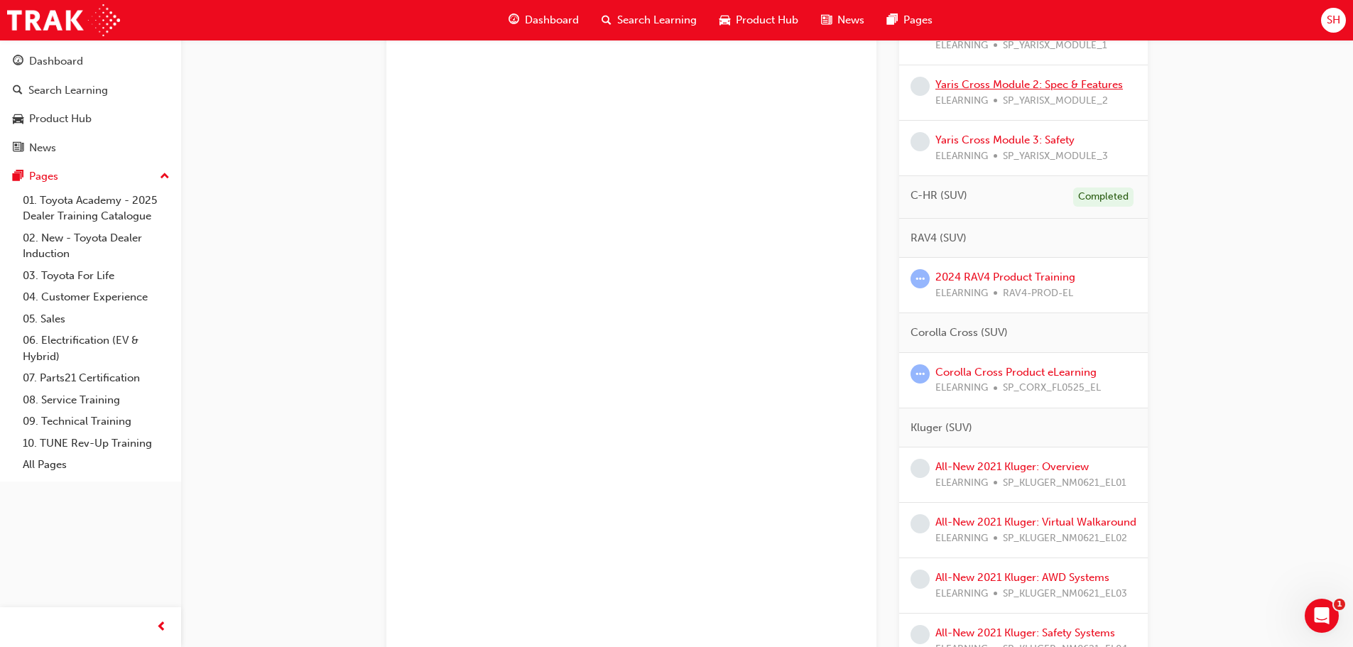
scroll to position [657, 0]
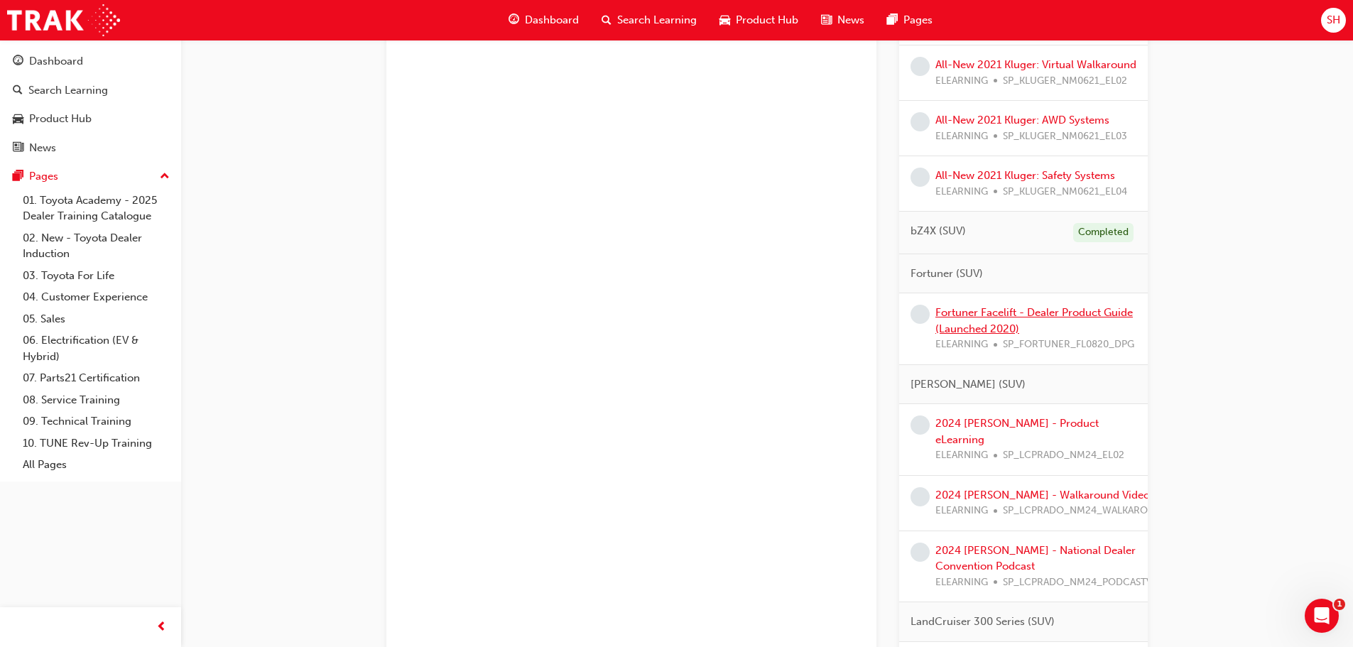
click at [1033, 329] on link "Fortuner Facelift - Dealer Product Guide (Launched 2020)" at bounding box center [1033, 320] width 197 height 29
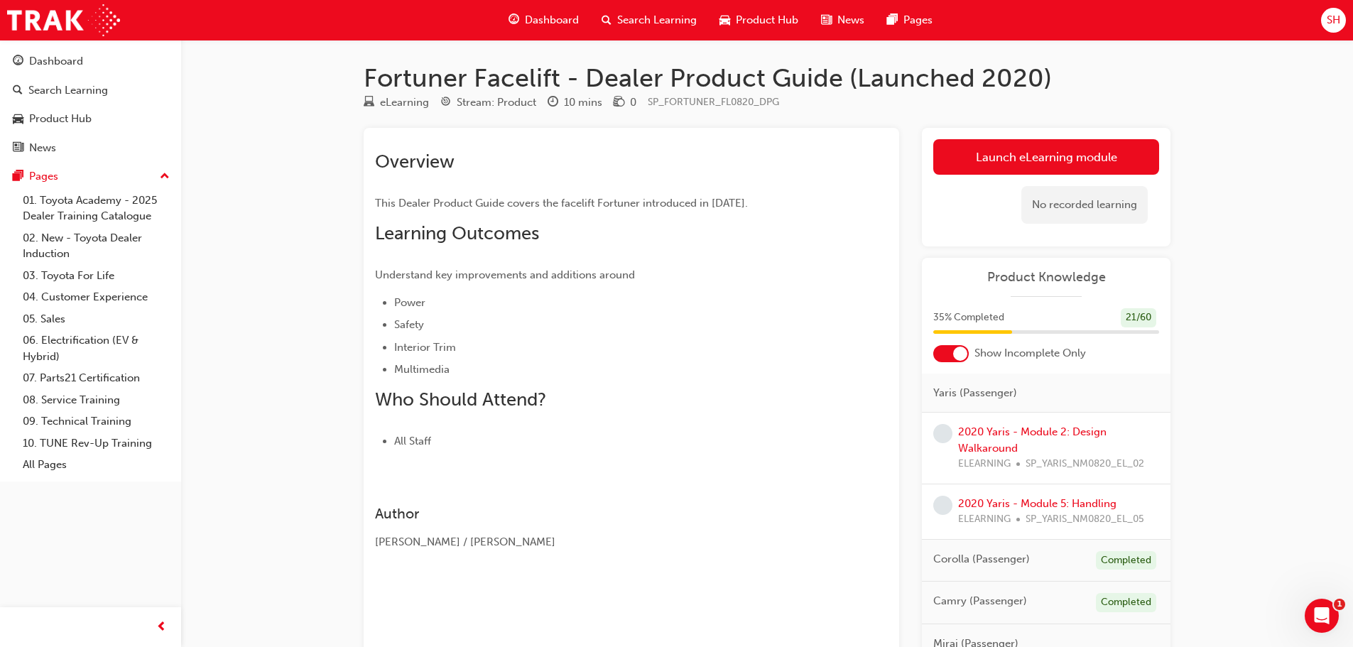
click at [799, 285] on div "Overview This Dealer Product Guide covers the facelift Fortuner introduced in […" at bounding box center [606, 300] width 462 height 299
click at [996, 144] on link "Launch eLearning module" at bounding box center [1046, 157] width 226 height 36
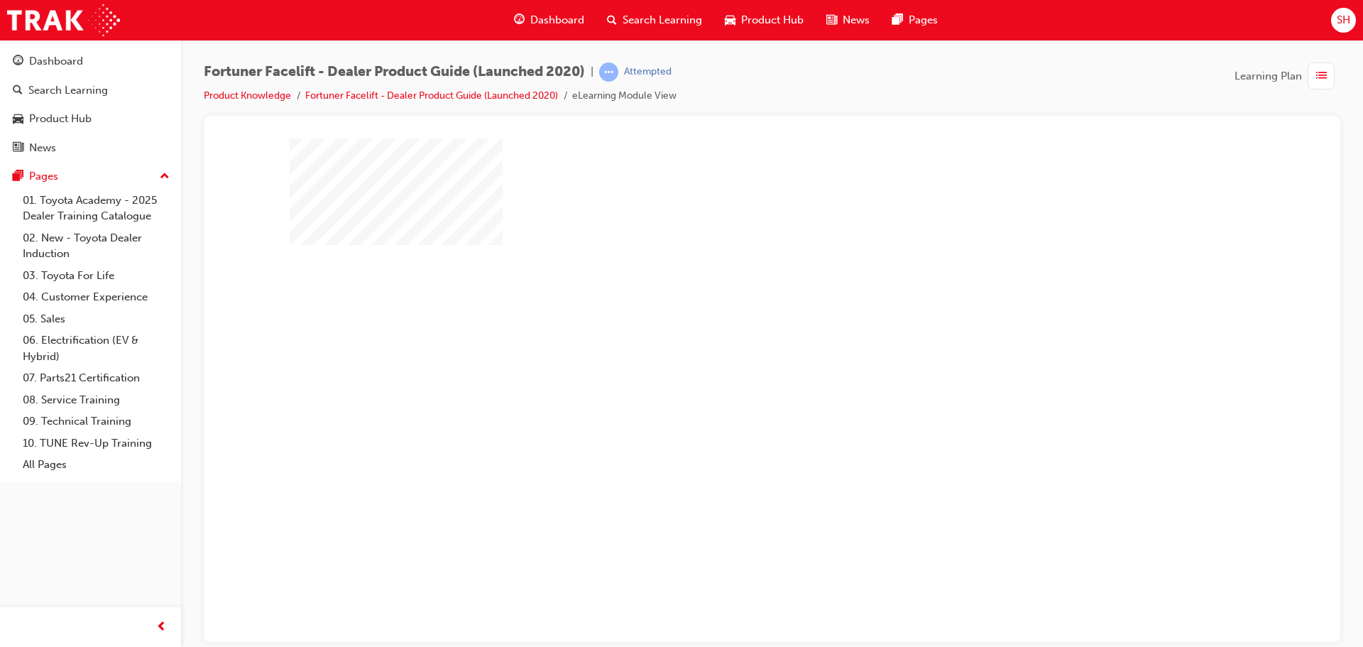
click at [731, 349] on div "play" at bounding box center [731, 349] width 0 height 0
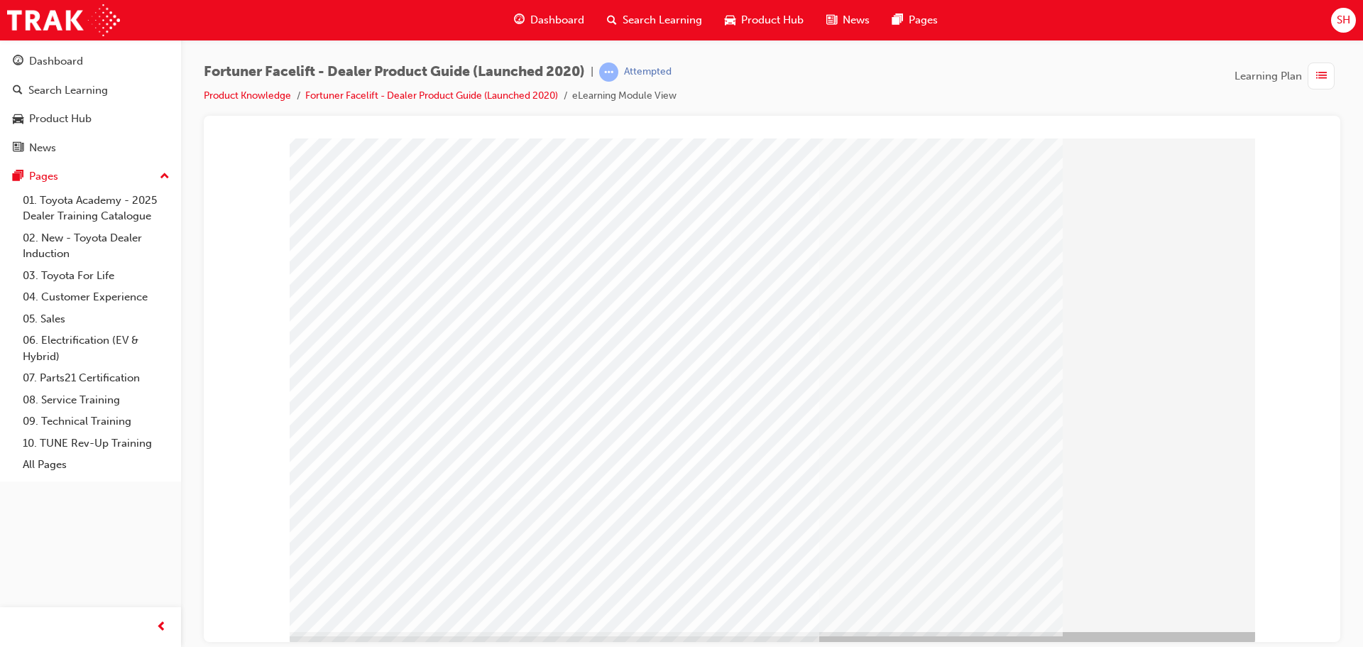
scroll to position [29, 0]
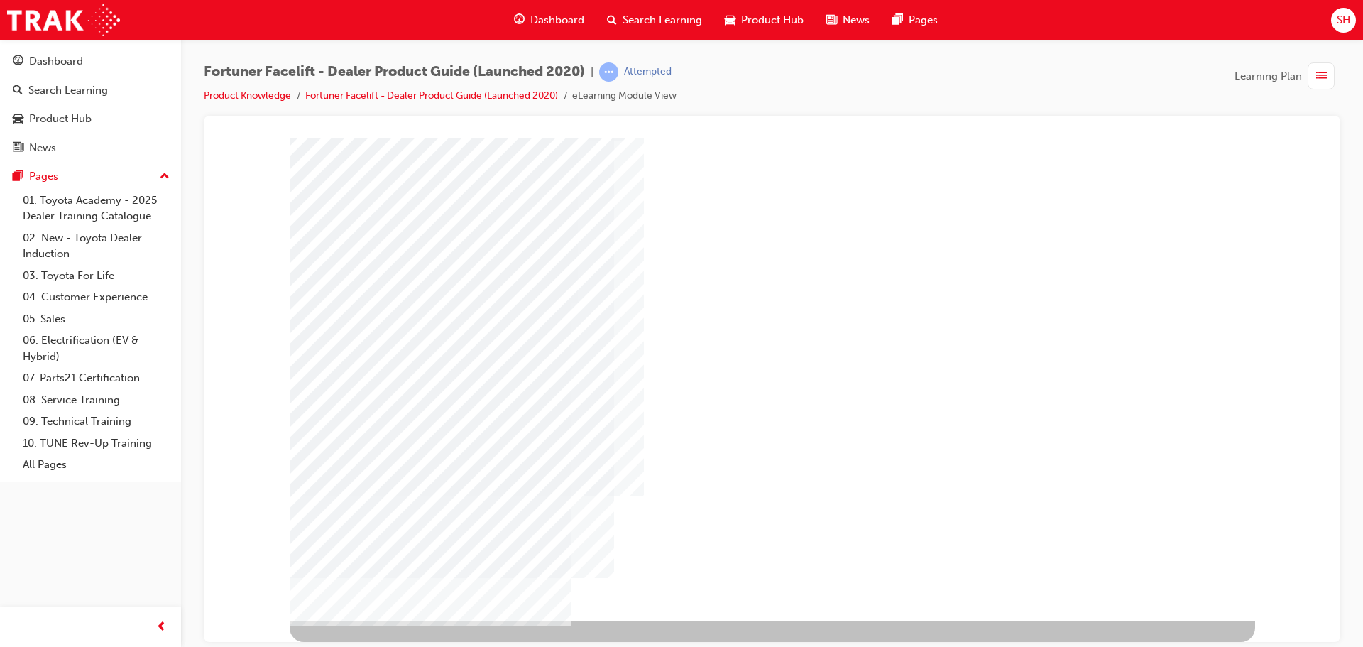
scroll to position [0, 0]
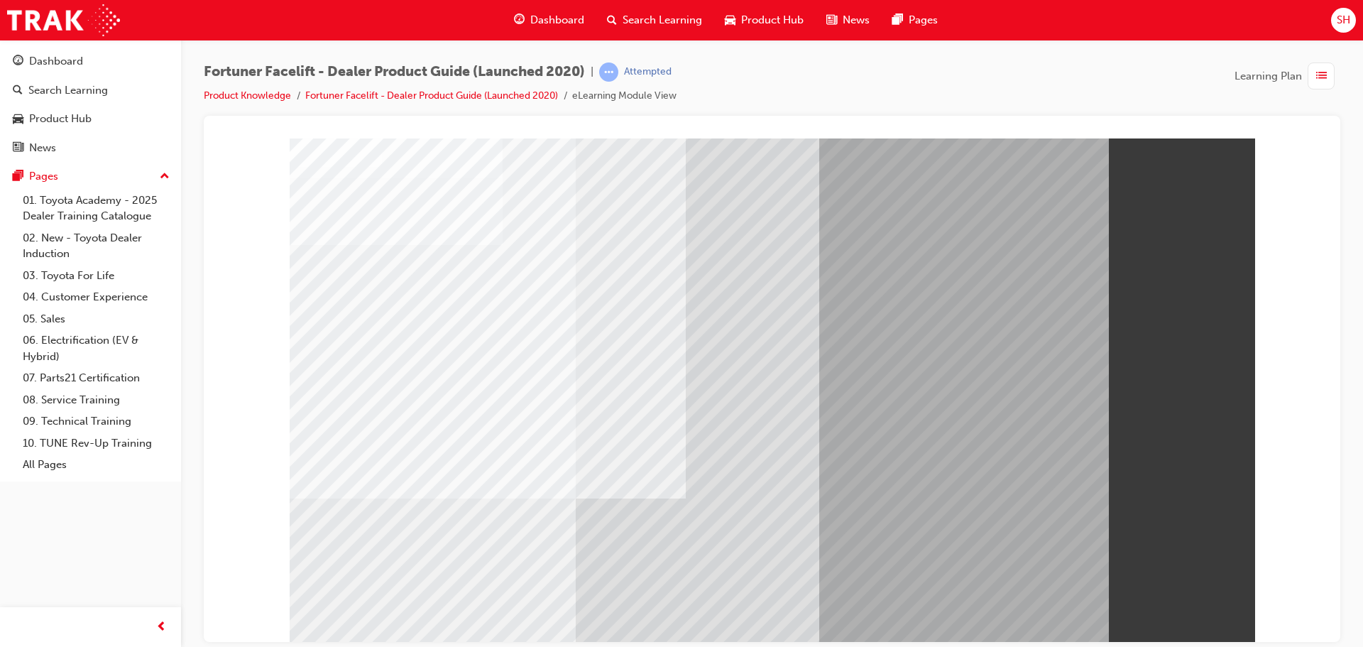
click at [80, 16] on img at bounding box center [63, 20] width 113 height 32
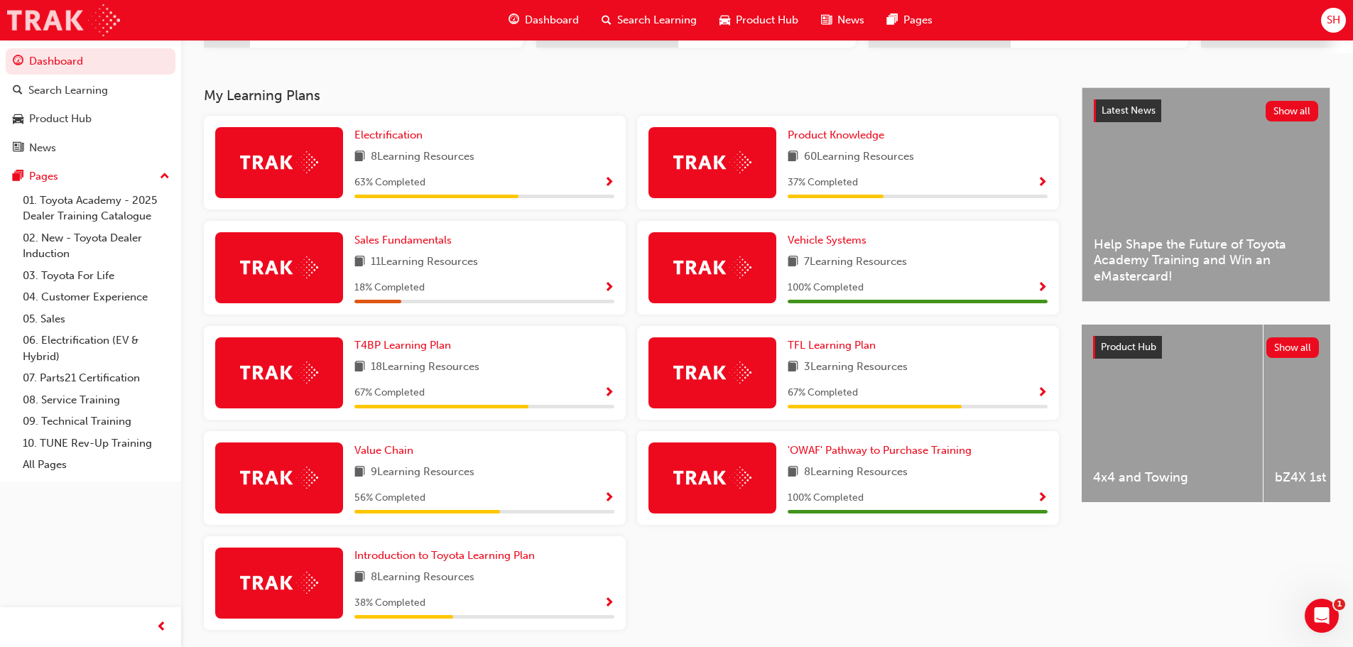
scroll to position [332, 0]
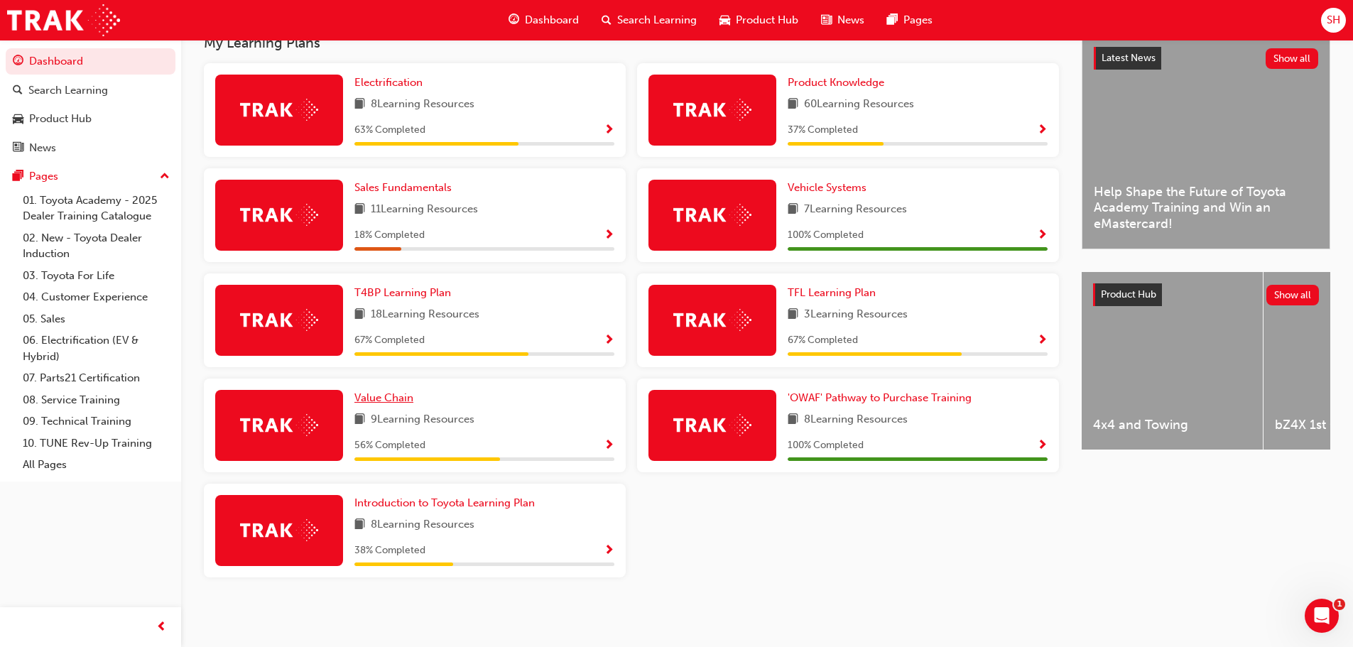
click at [383, 400] on span "Value Chain" at bounding box center [383, 397] width 59 height 13
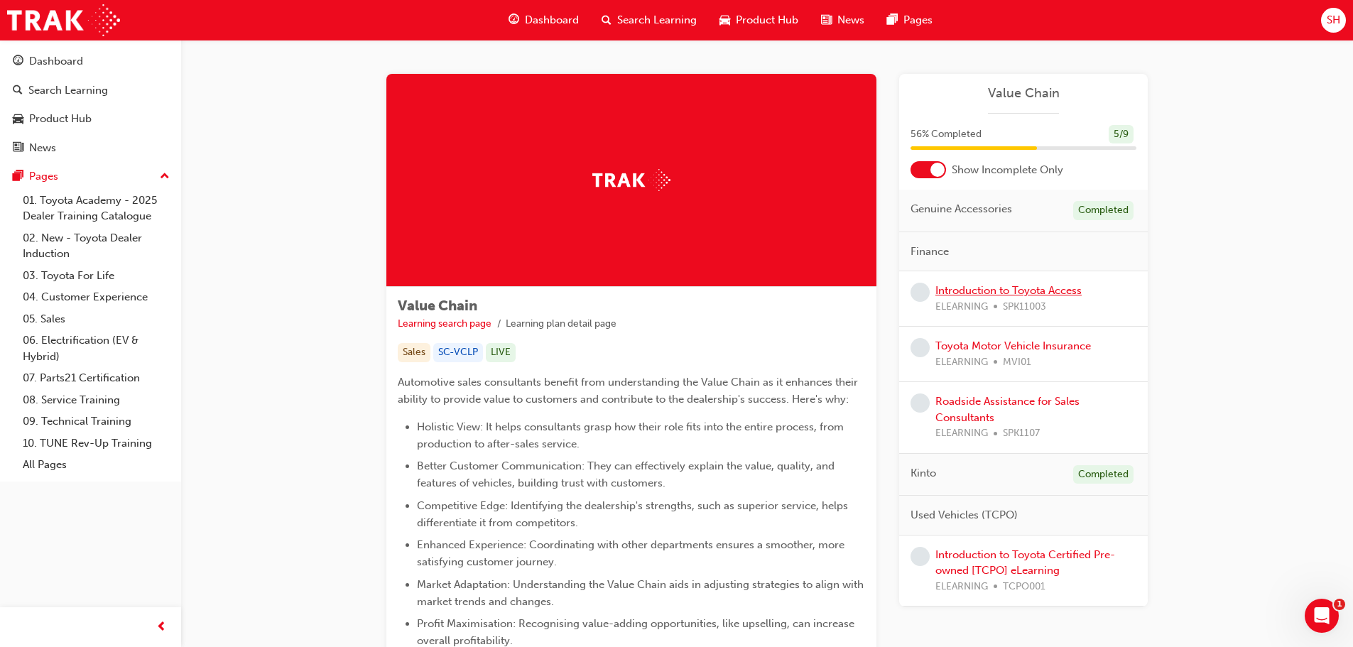
click at [1000, 293] on link "Introduction to Toyota Access" at bounding box center [1008, 290] width 146 height 13
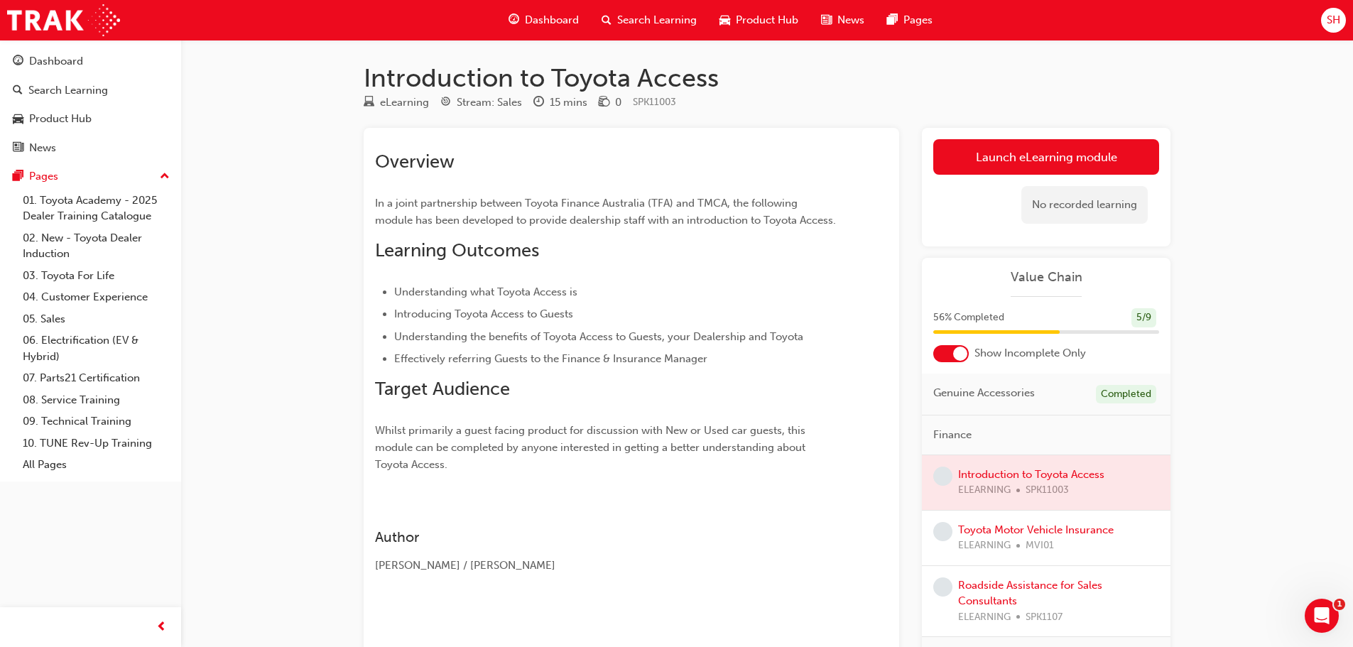
click at [1056, 158] on link "Launch eLearning module" at bounding box center [1046, 157] width 226 height 36
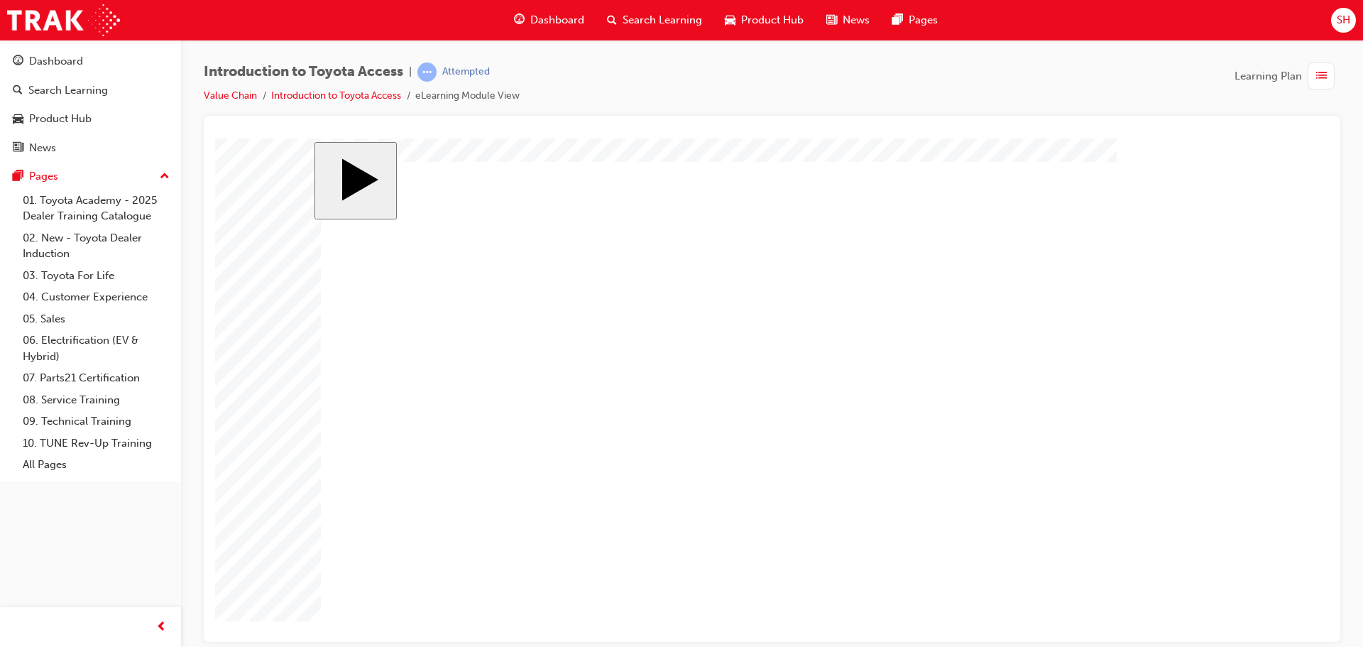
click at [1233, 332] on body ".cls-1-6YdYWvMiVKq { fill: rgba(255, 255, 255, 1) } .cls-1-6YdYWvMiVKq { fill: …" at bounding box center [772, 389] width 1114 height 503
